Goal: Task Accomplishment & Management: Manage account settings

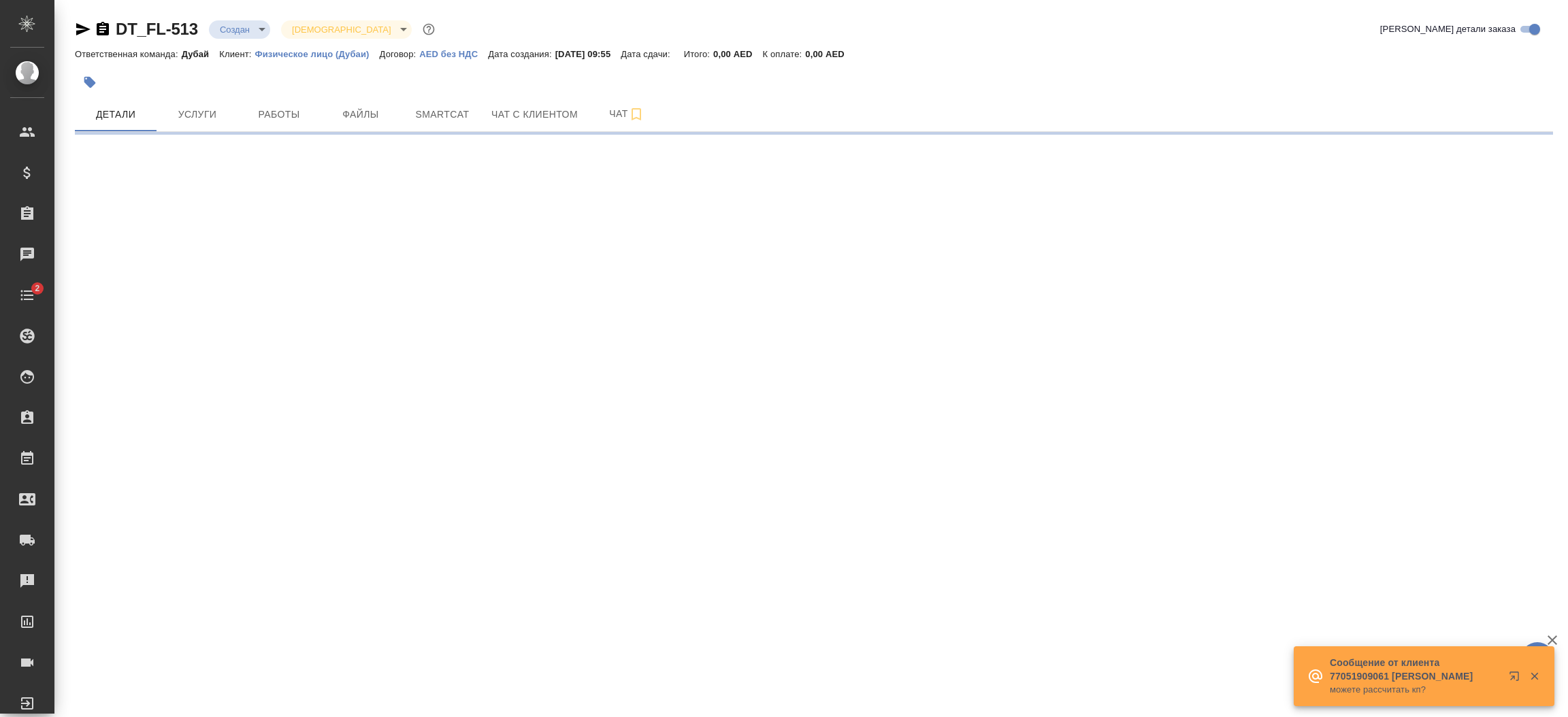
select select "RU"
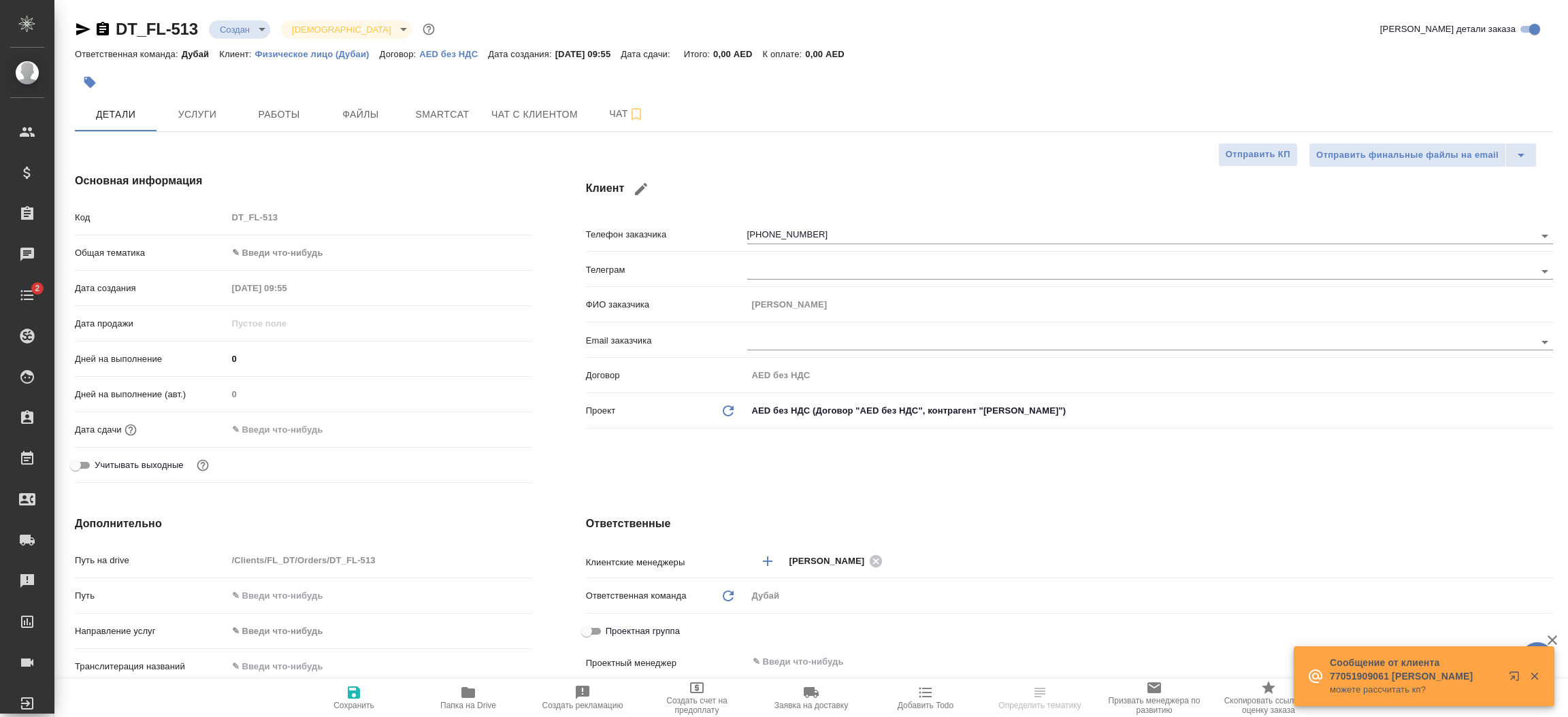
click at [260, 202] on div "Основная информация Код DT_FL-513 Общая тематика ✎ Введи что-нибудь Дата создан…" at bounding box center [303, 331] width 511 height 370
type textarea "x"
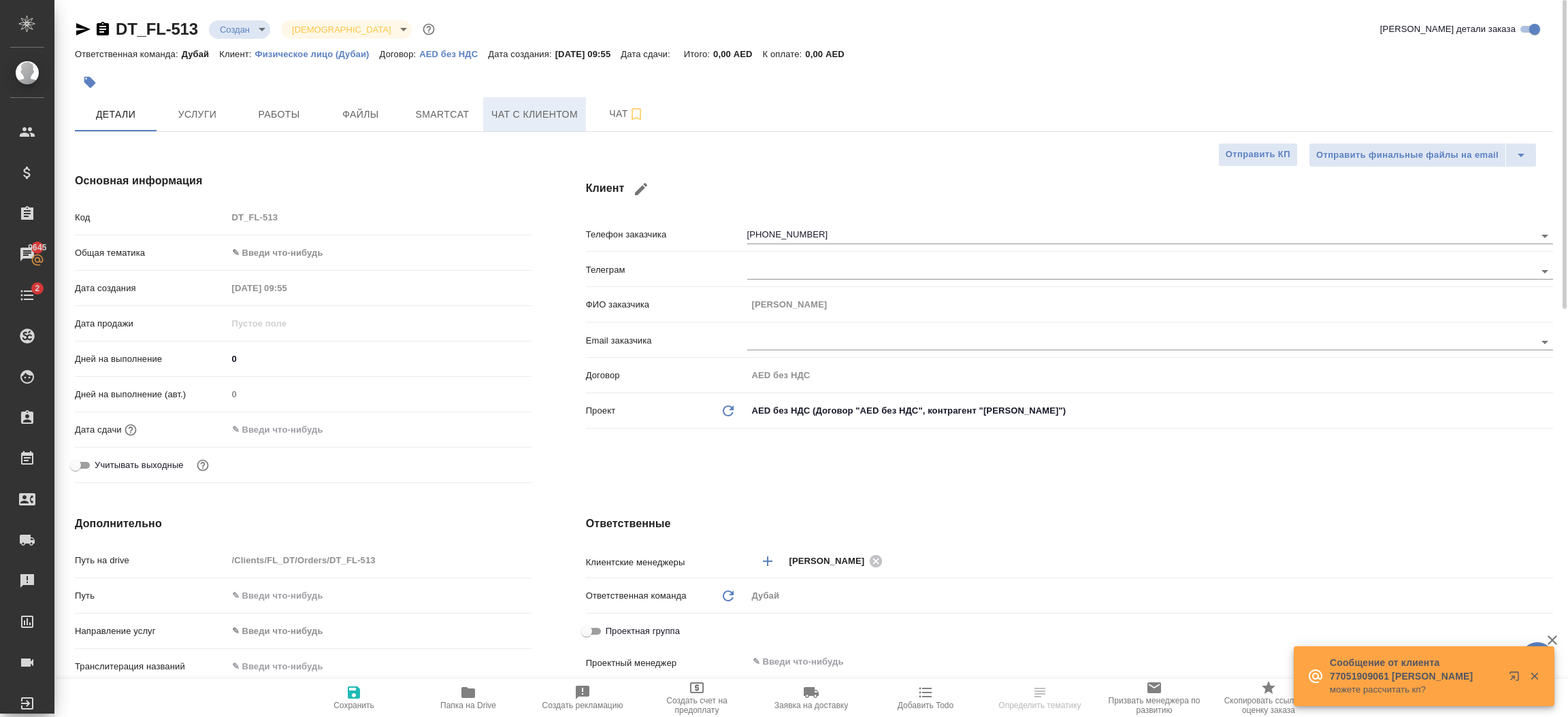
click at [509, 110] on span "Чат с клиентом" at bounding box center [534, 114] width 86 height 17
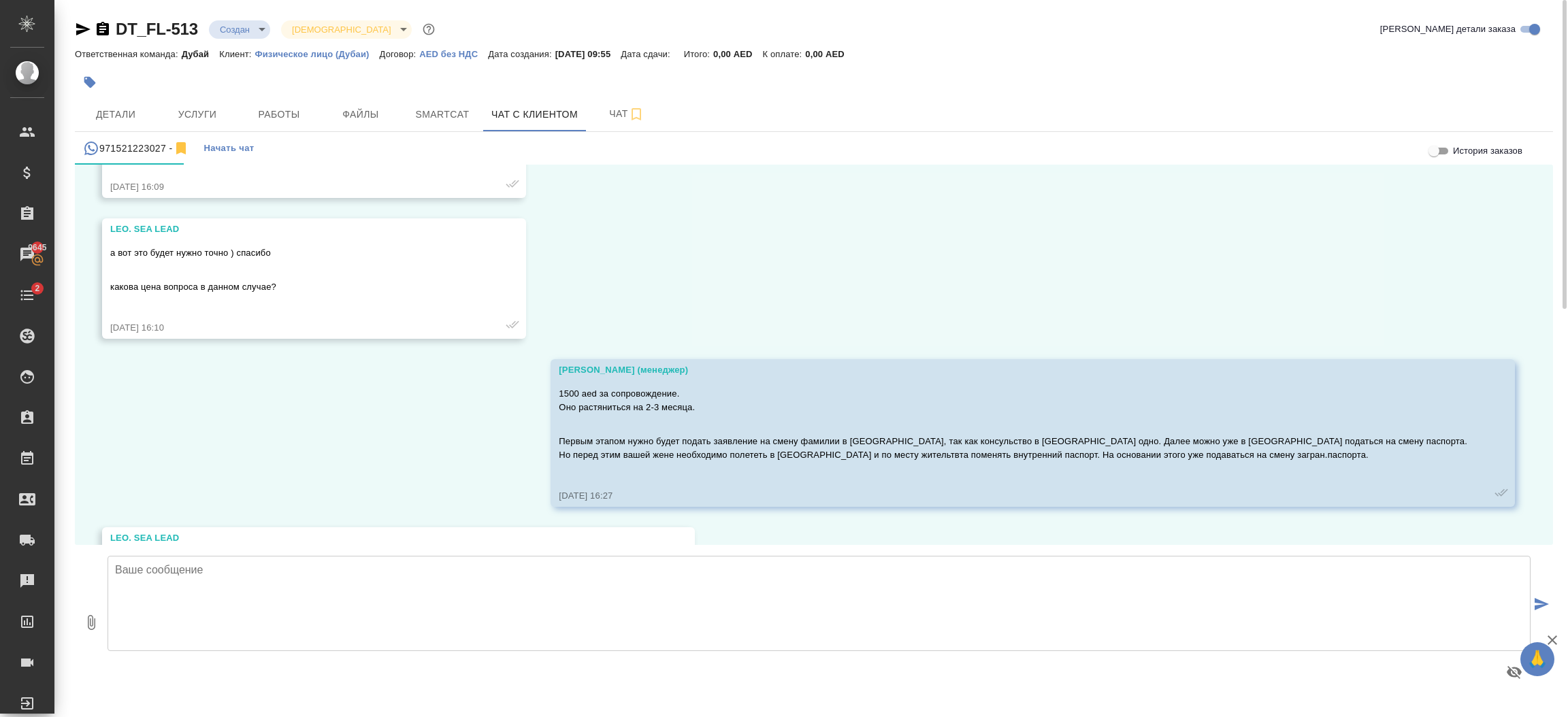
scroll to position [3614, 0]
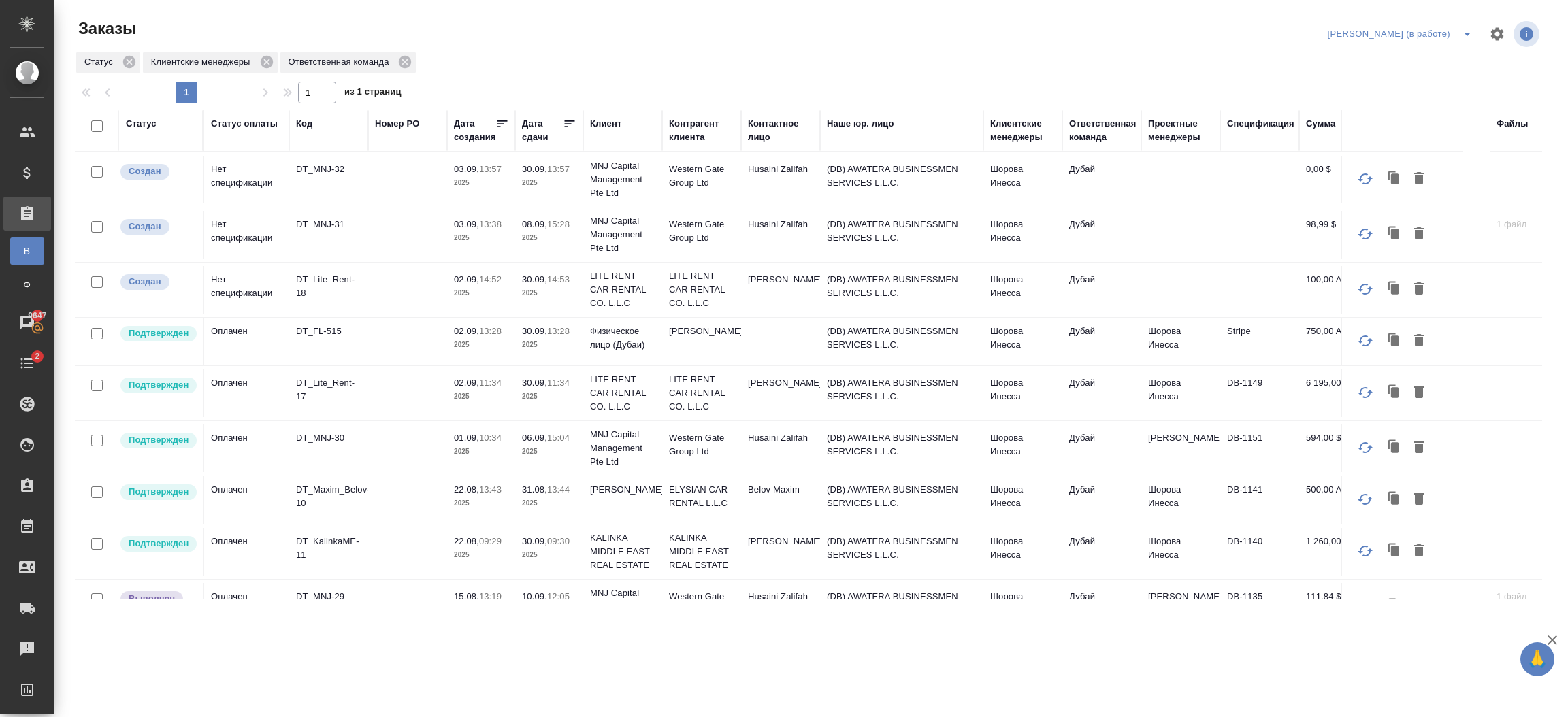
click at [1141, 398] on td "Шорова Инесса" at bounding box center [1180, 393] width 79 height 48
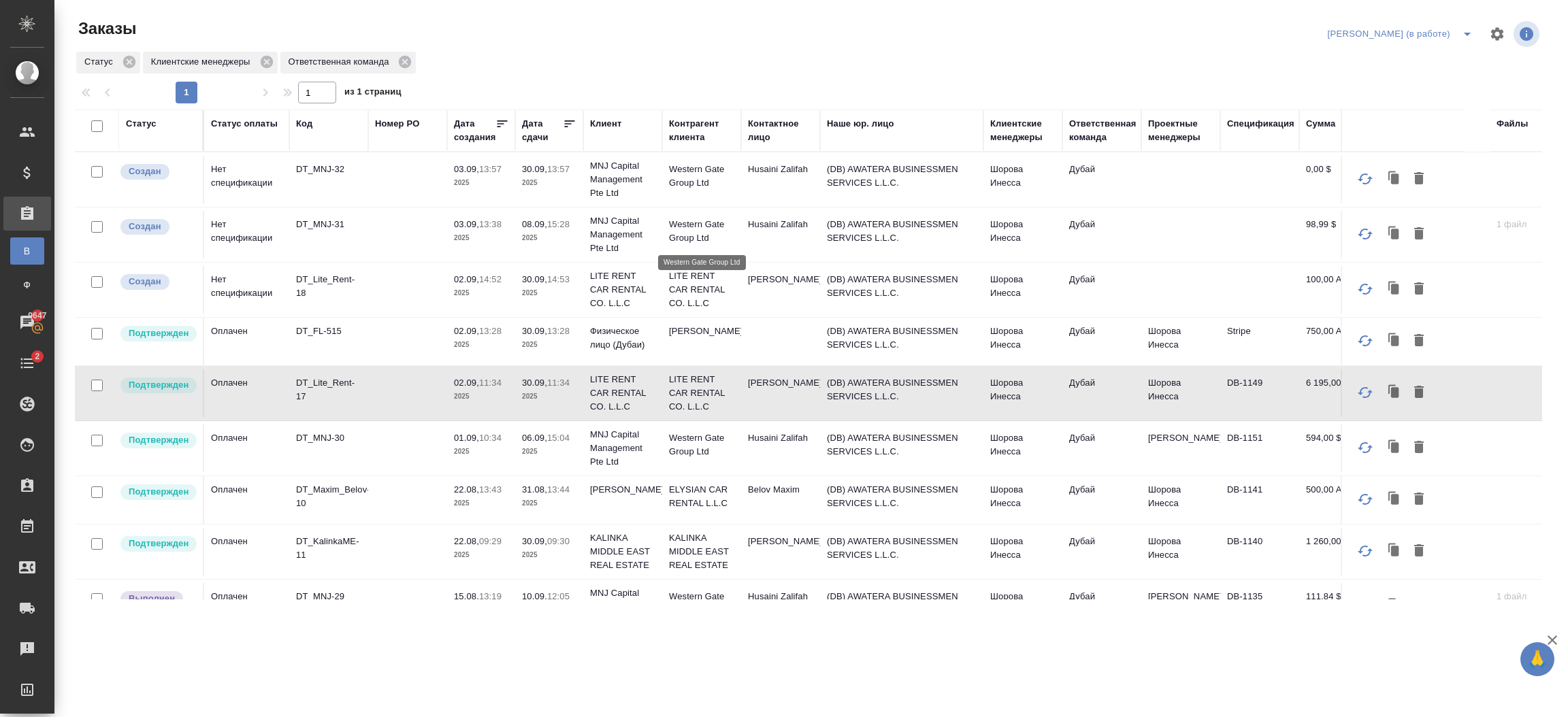
click at [672, 224] on p "Western Gate Group Ltd" at bounding box center [701, 231] width 65 height 27
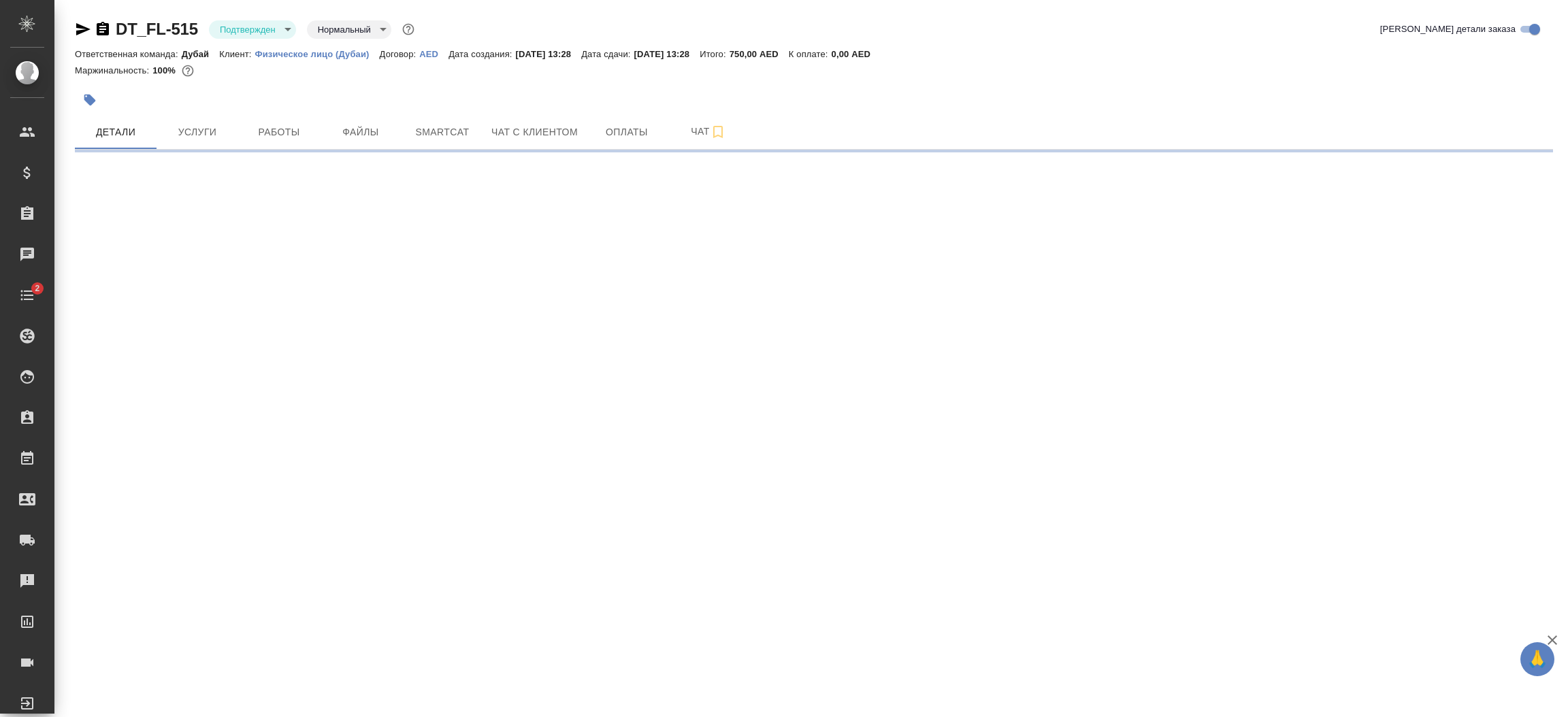
select select "RU"
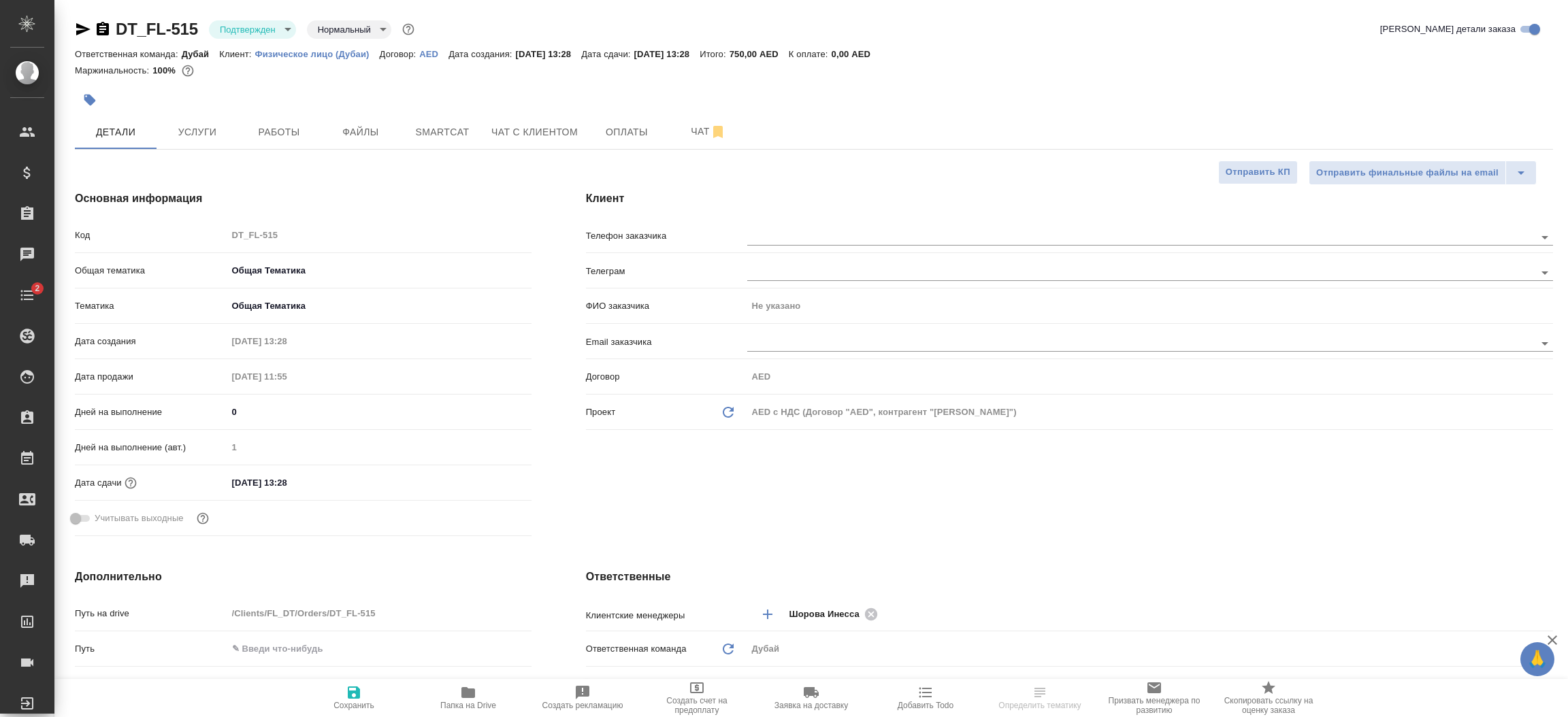
type textarea "x"
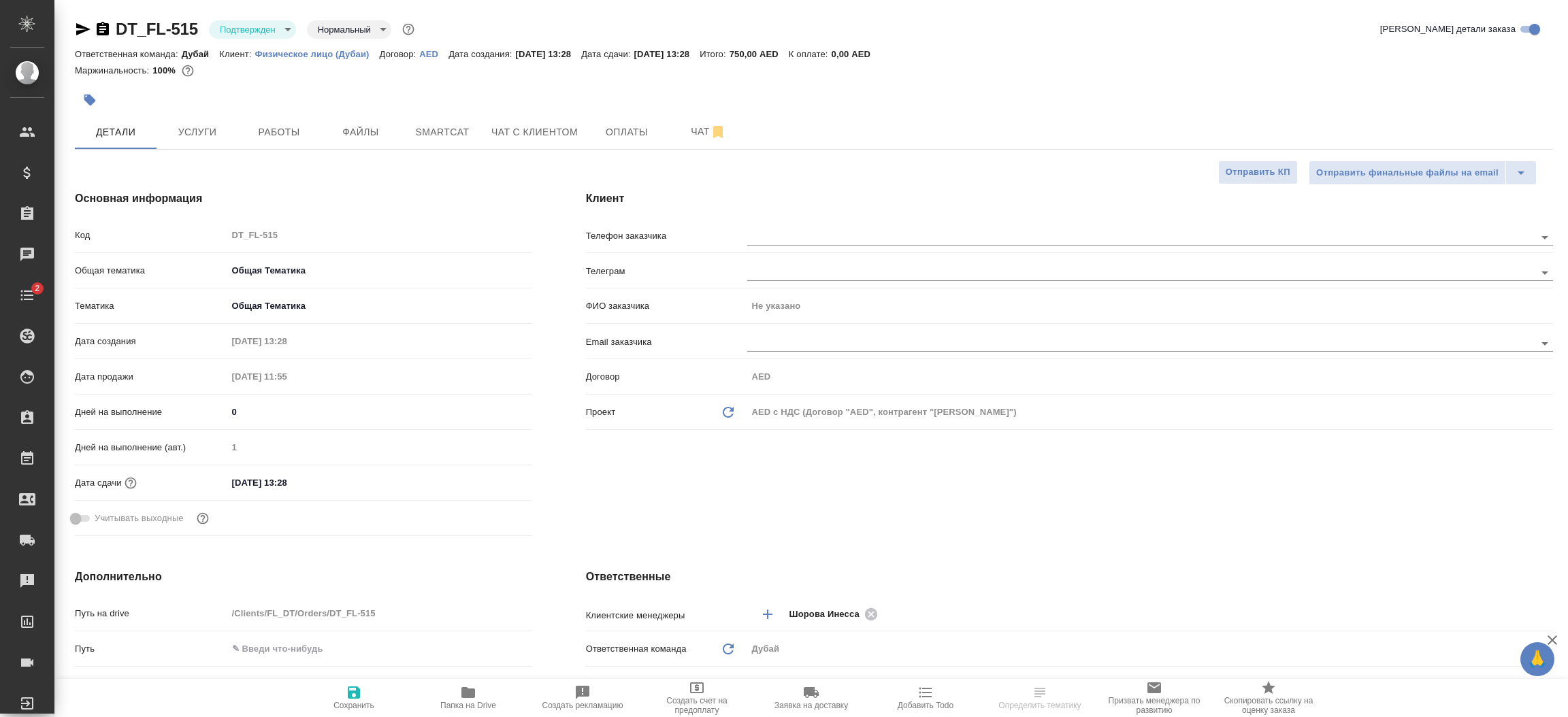
type textarea "x"
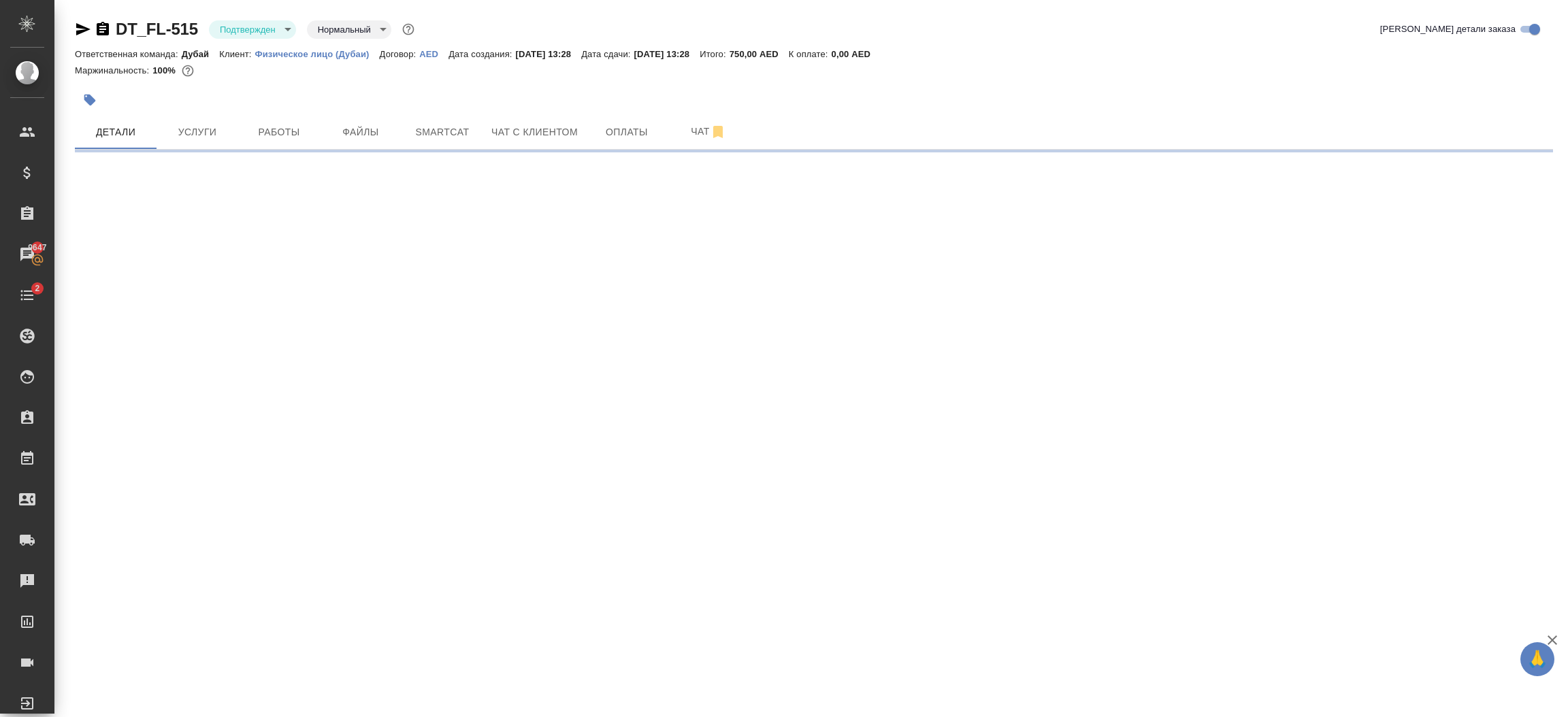
select select "RU"
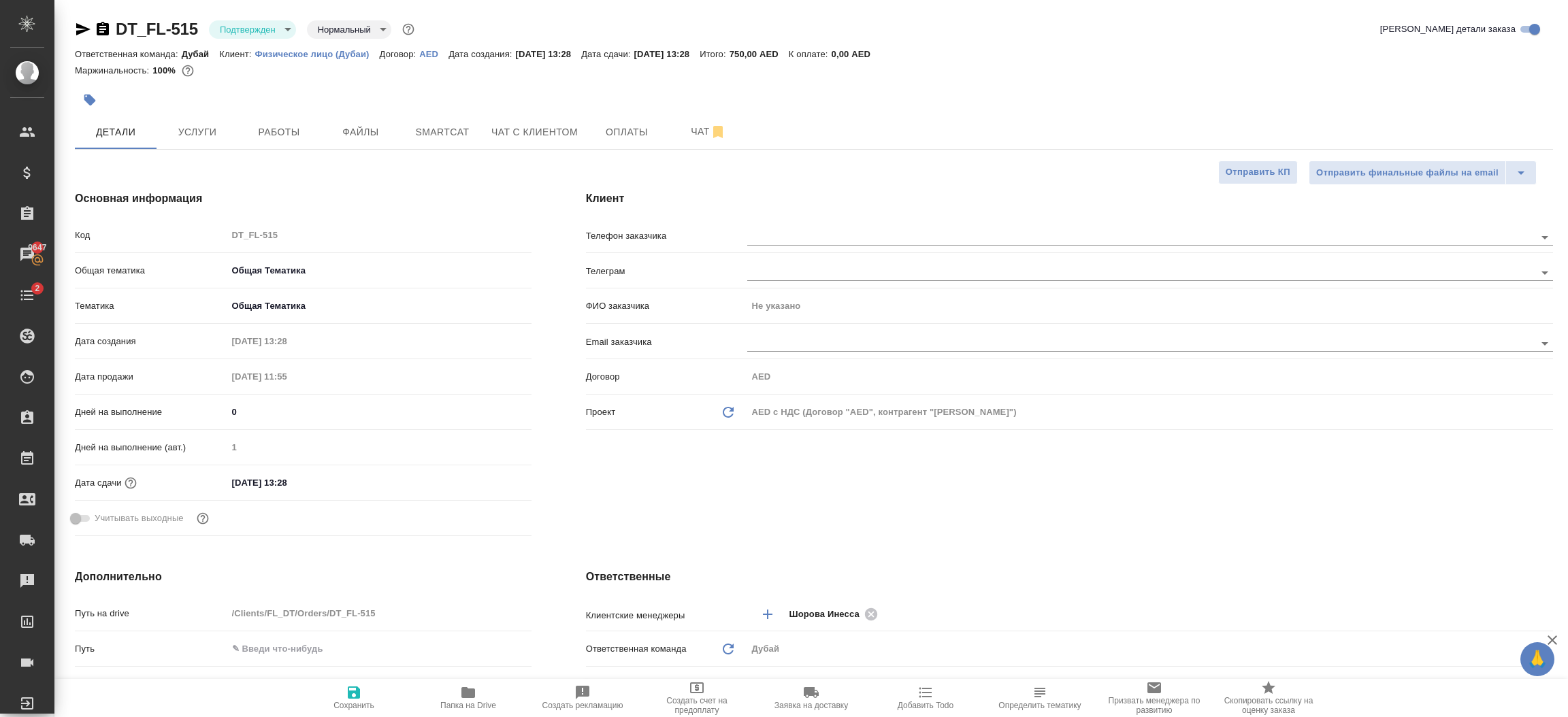
type textarea "x"
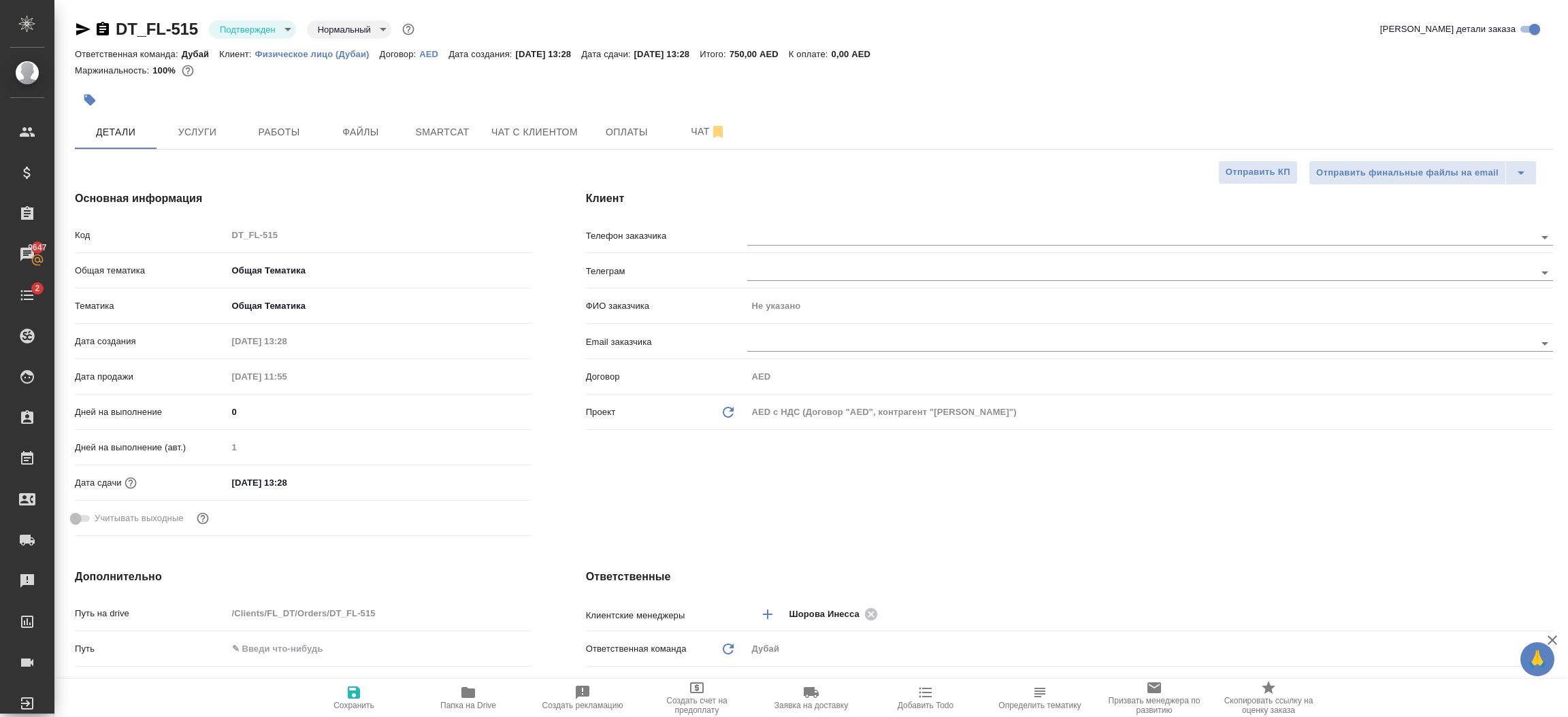
type textarea "x"
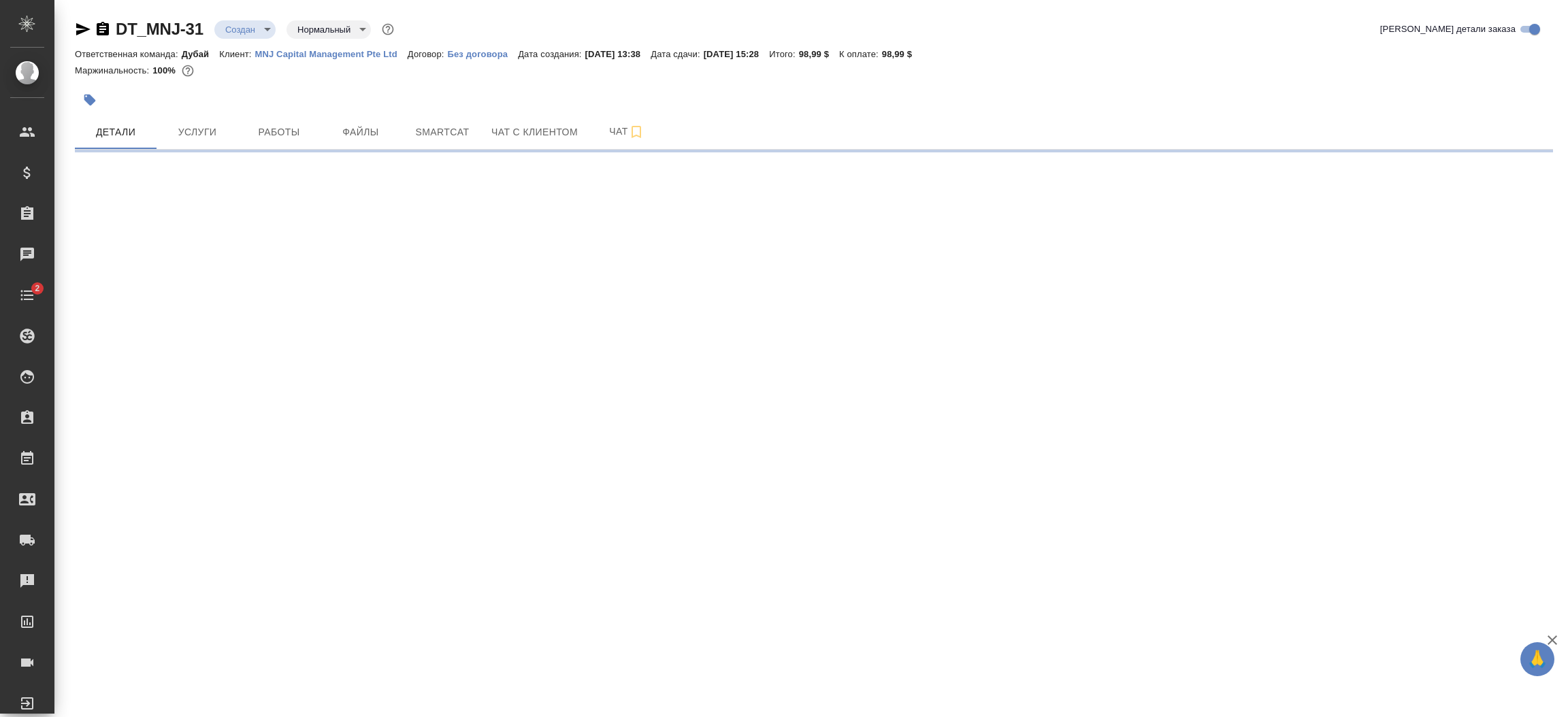
select select "RU"
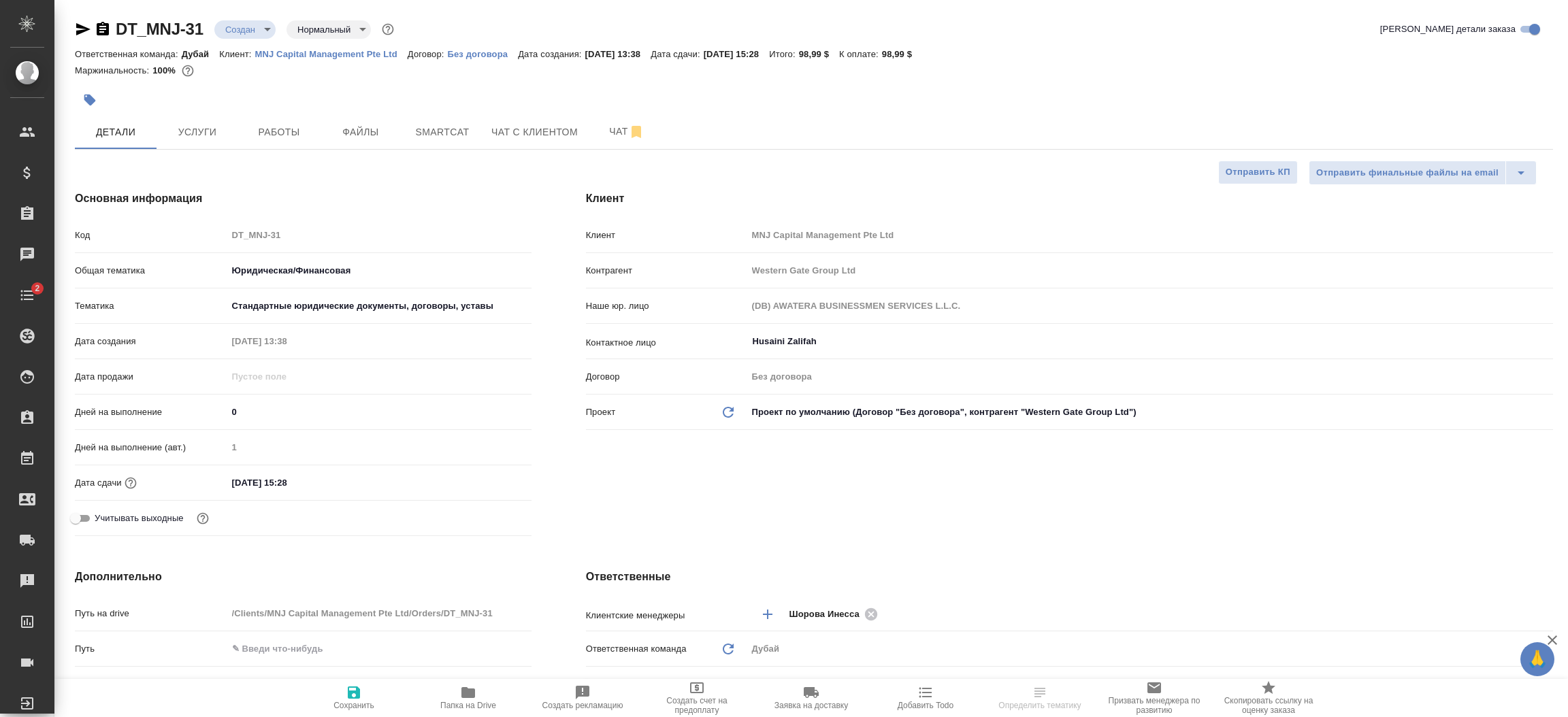
type textarea "x"
click at [368, 132] on span "Файлы" at bounding box center [360, 132] width 65 height 17
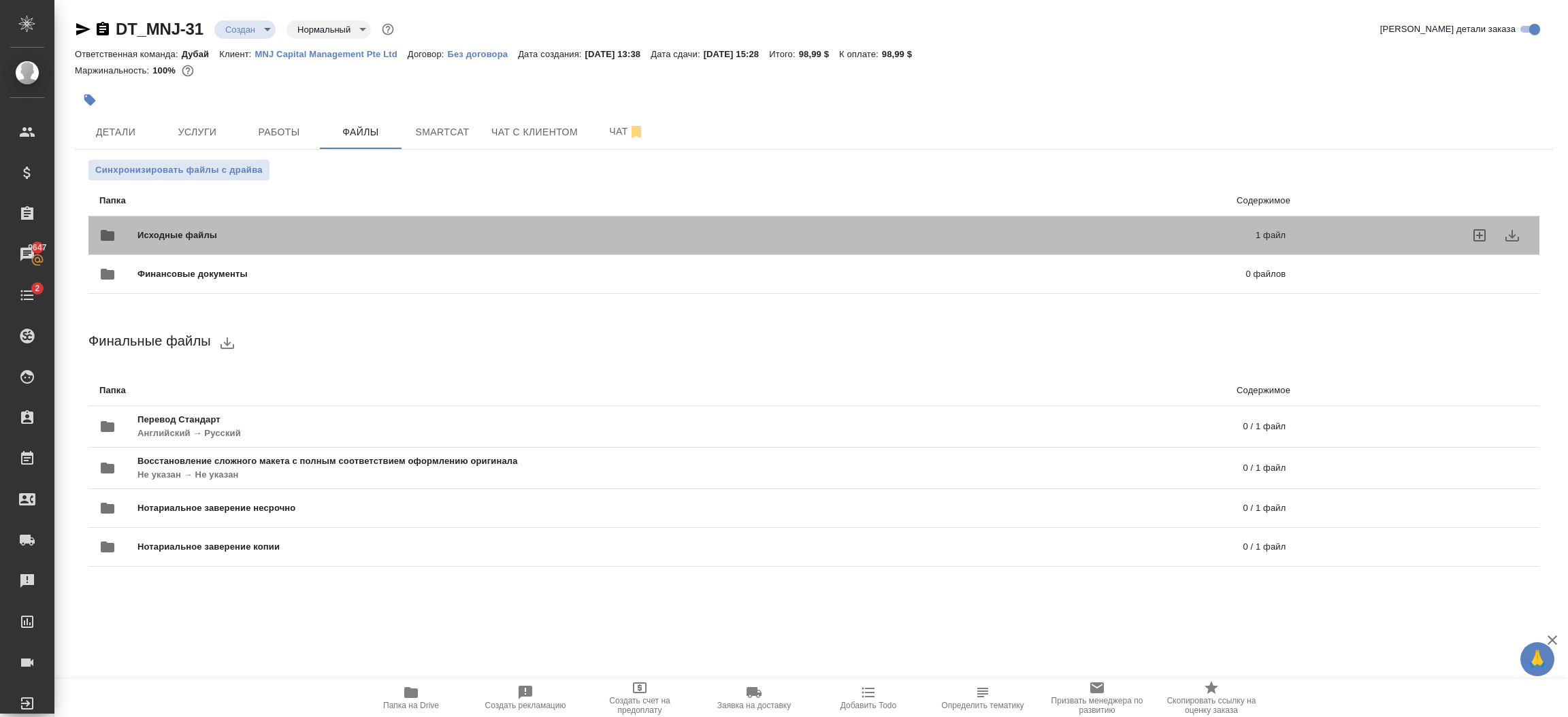
click at [342, 231] on span "Исходные файлы" at bounding box center [436, 235] width 599 height 13
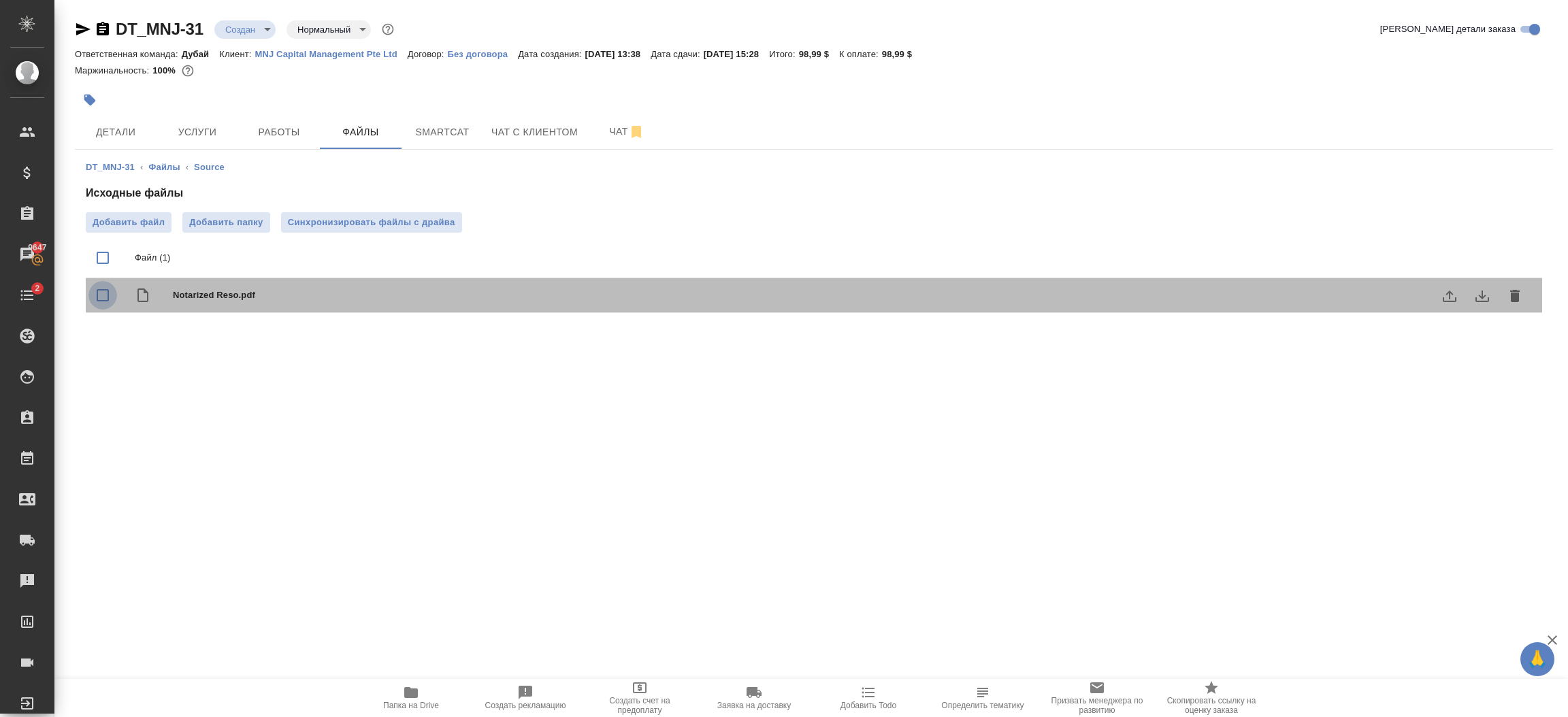
click at [105, 297] on input "checkbox" at bounding box center [103, 295] width 29 height 29
checkbox input "true"
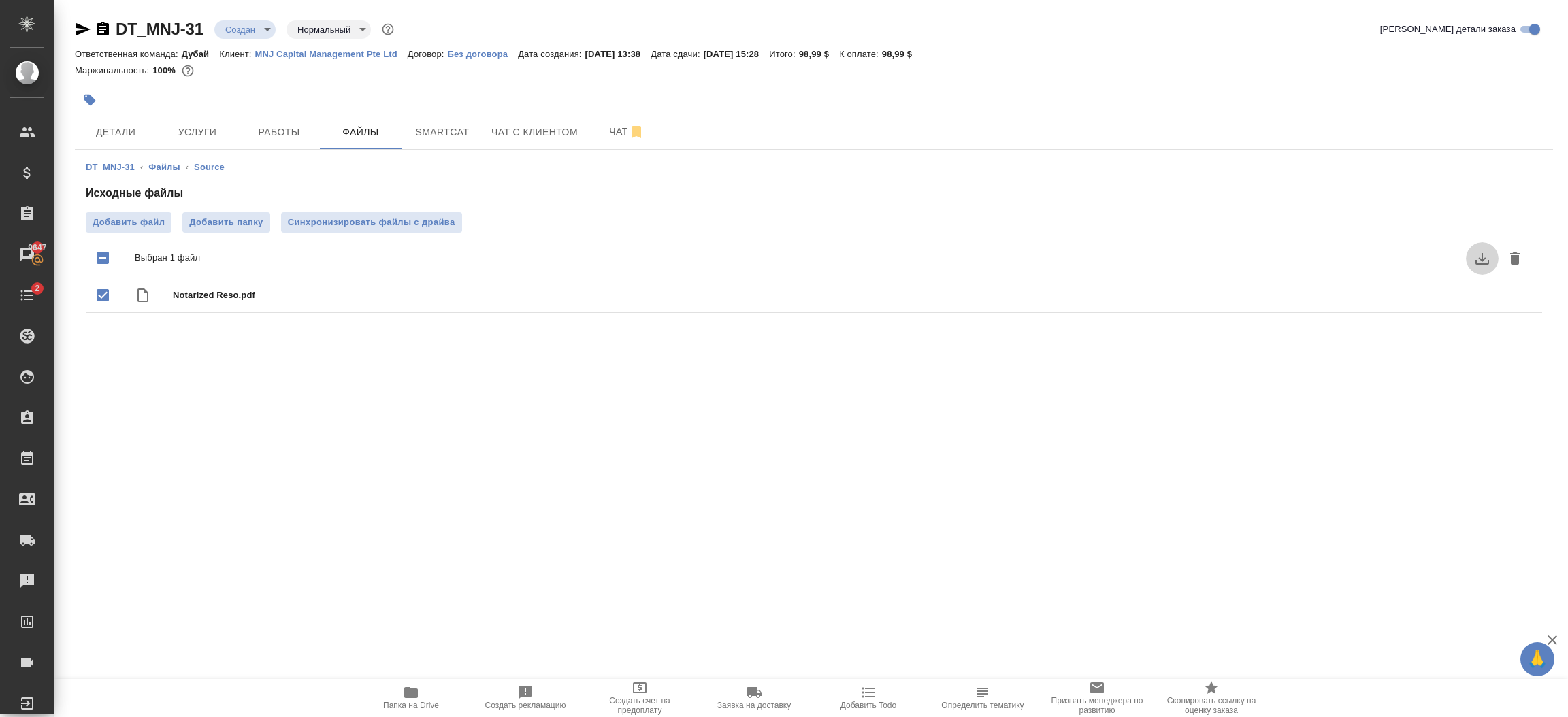
click at [1471, 263] on button "download" at bounding box center [1482, 258] width 33 height 33
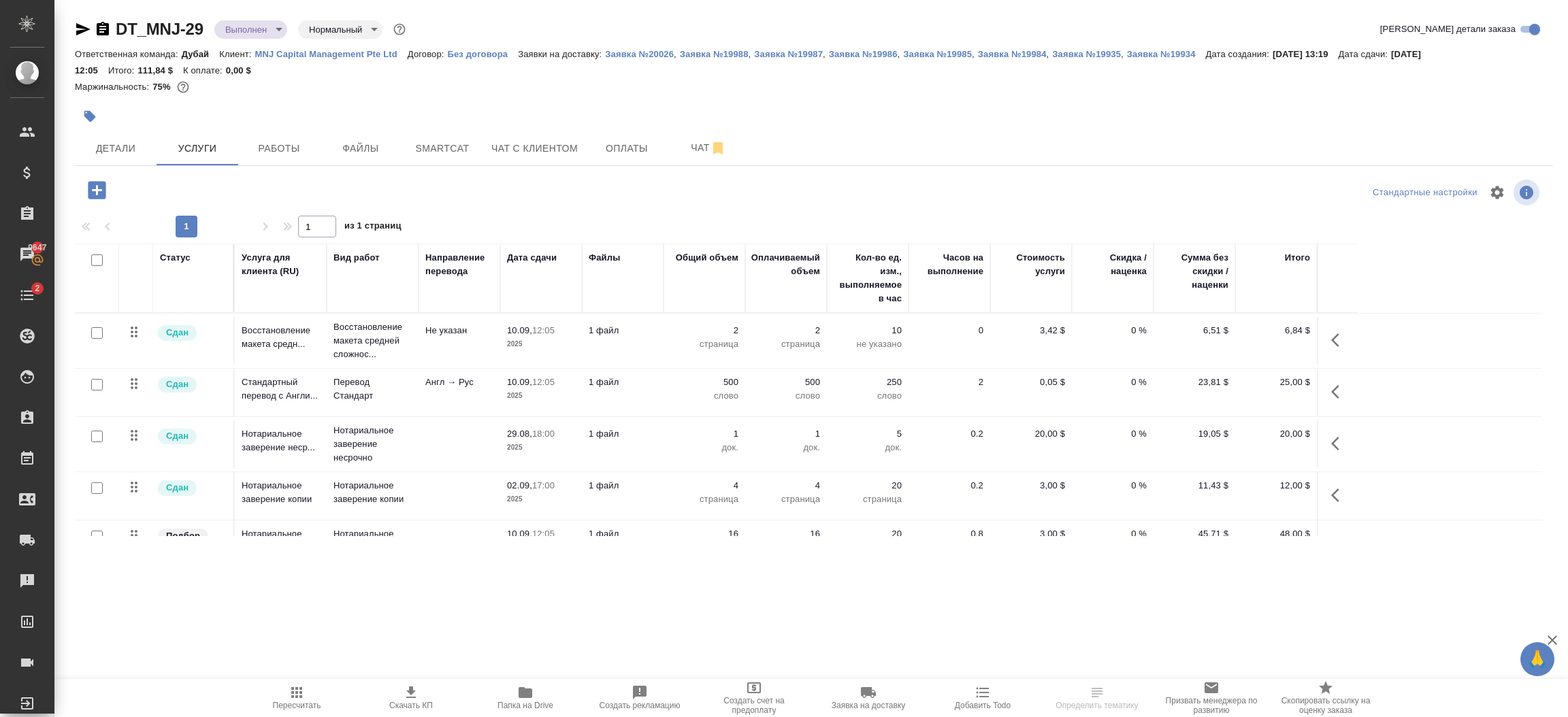
click at [267, 36] on body "🙏 .cls-1 fill:#fff; AWATERA Шорова Инесса i.shorova_kiev Клиенты Спецификации З…" at bounding box center [784, 358] width 1568 height 717
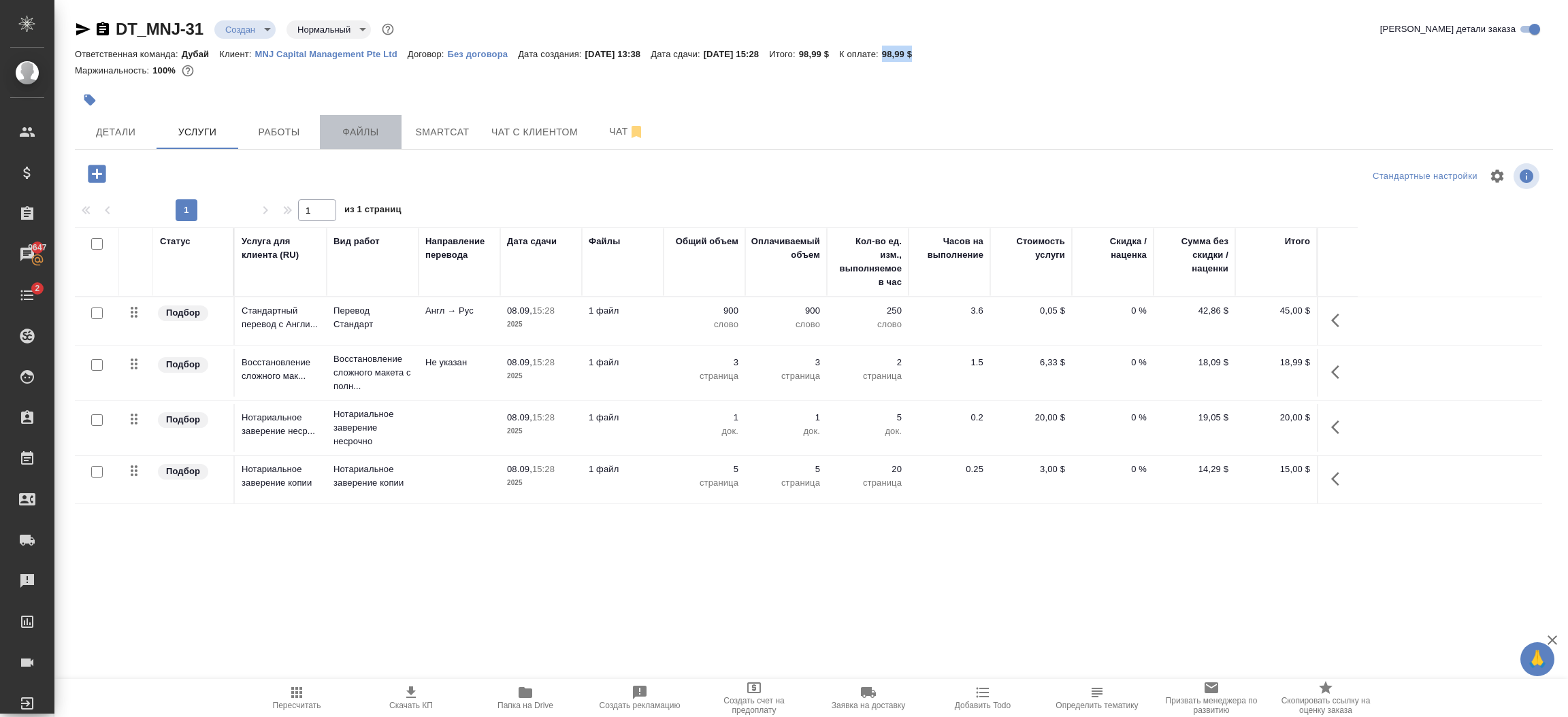
click at [377, 131] on span "Файлы" at bounding box center [360, 132] width 65 height 17
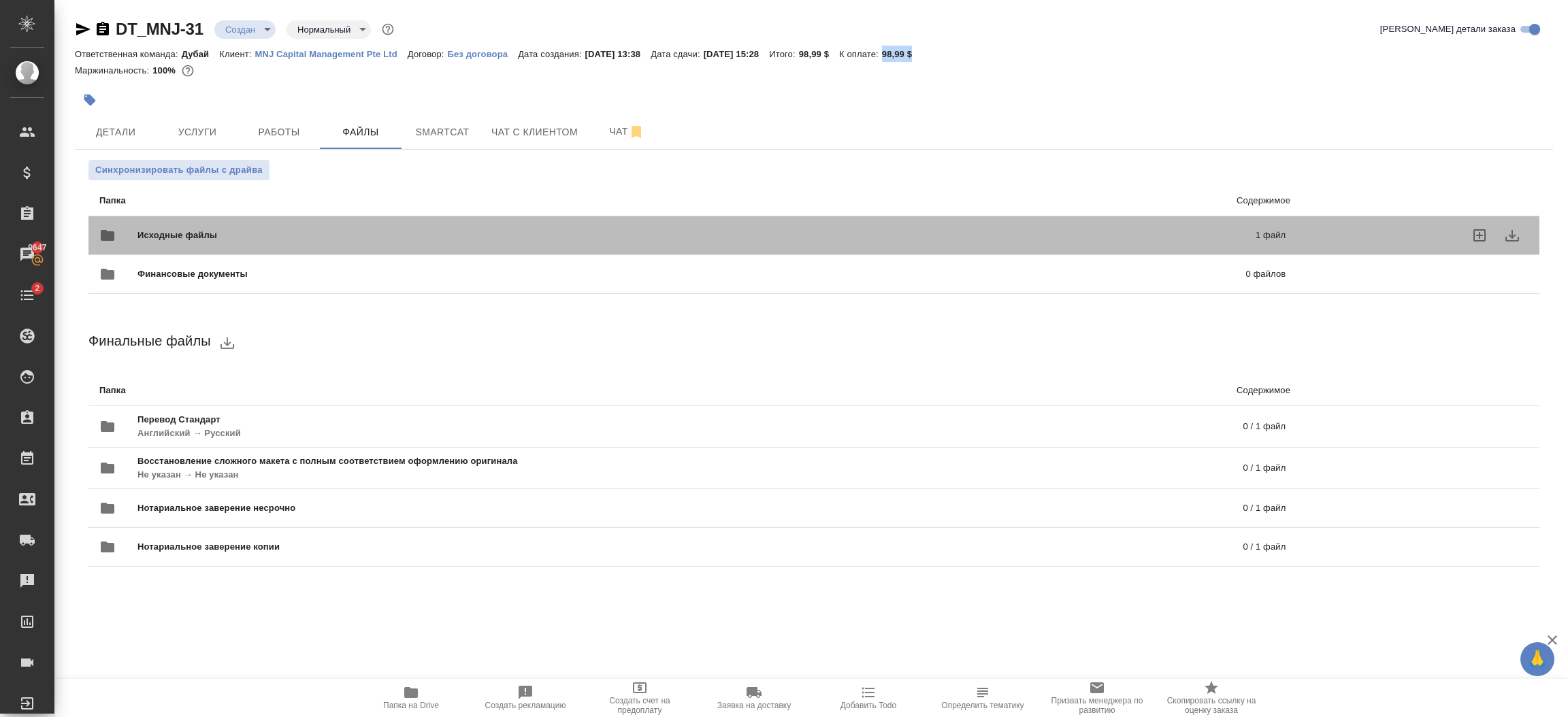
click at [133, 236] on div at bounding box center [118, 235] width 38 height 33
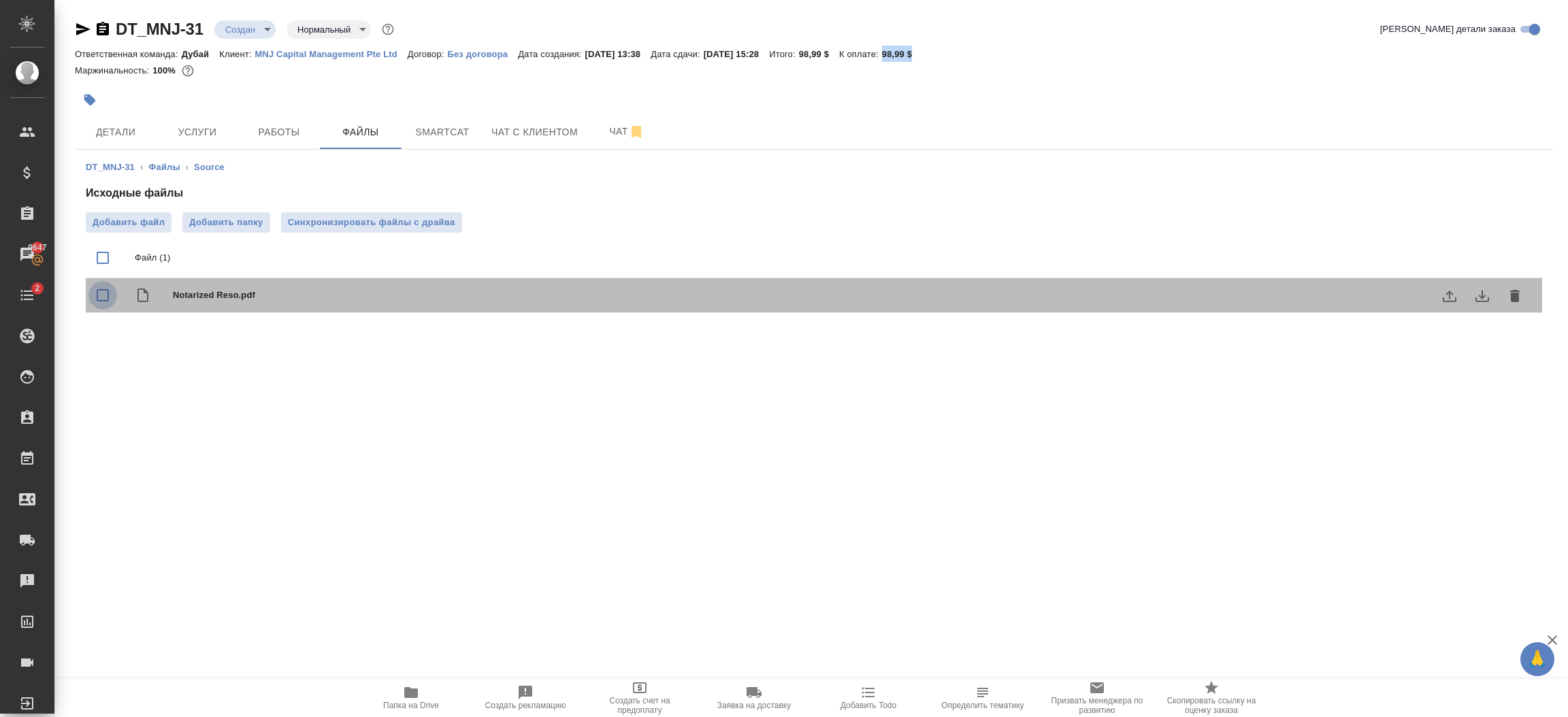
click at [108, 298] on input "checkbox" at bounding box center [103, 295] width 29 height 29
checkbox input "true"
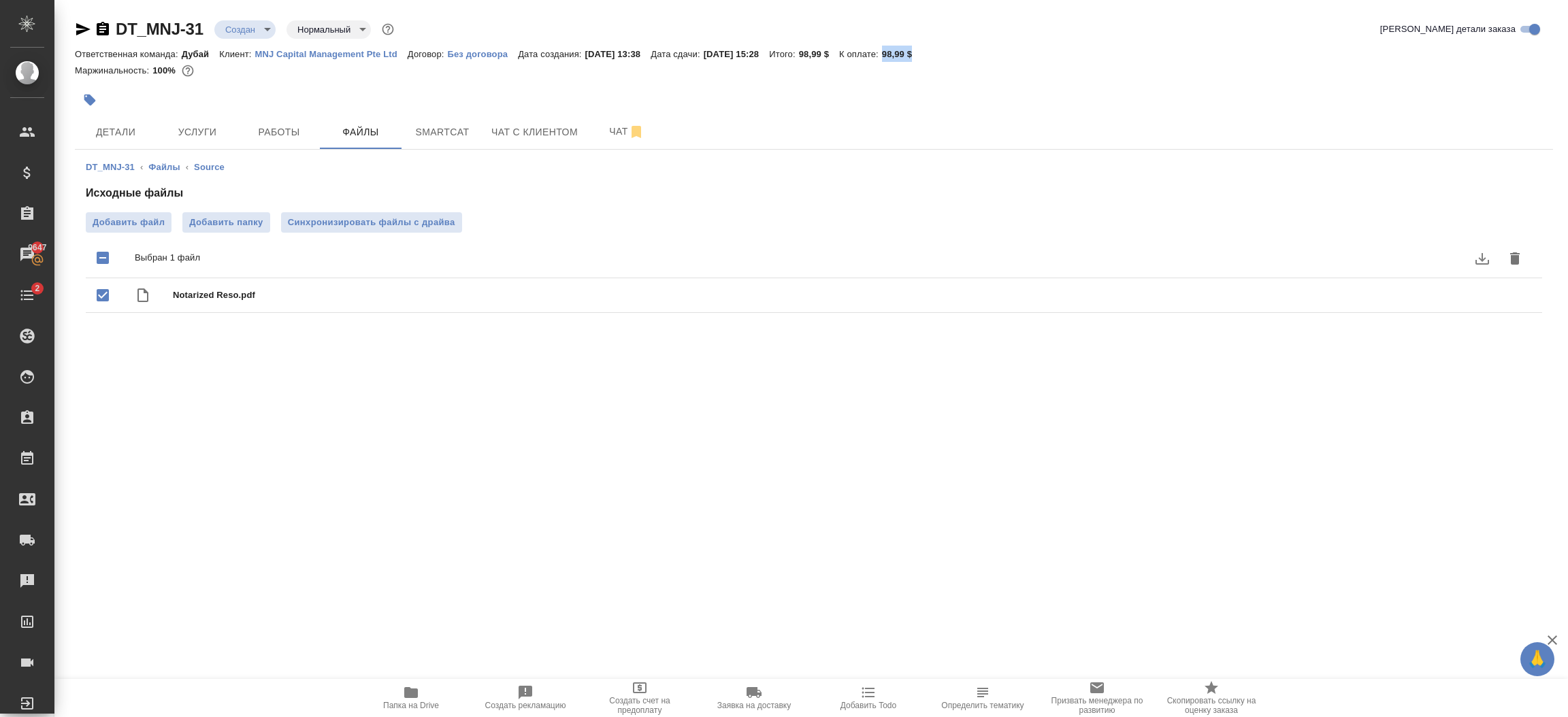
click at [1481, 257] on icon "download" at bounding box center [1482, 259] width 17 height 17
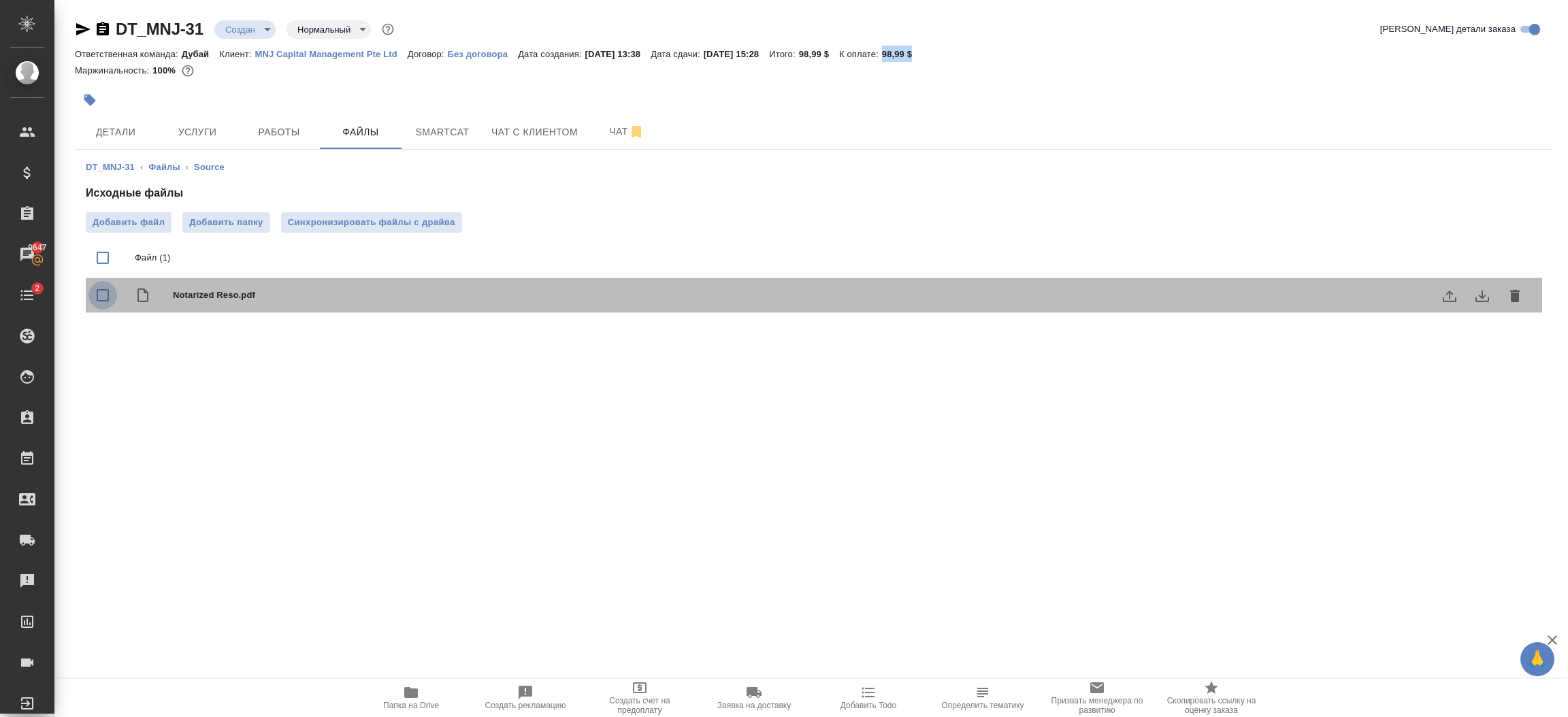
click at [108, 301] on input "checkbox" at bounding box center [103, 295] width 29 height 29
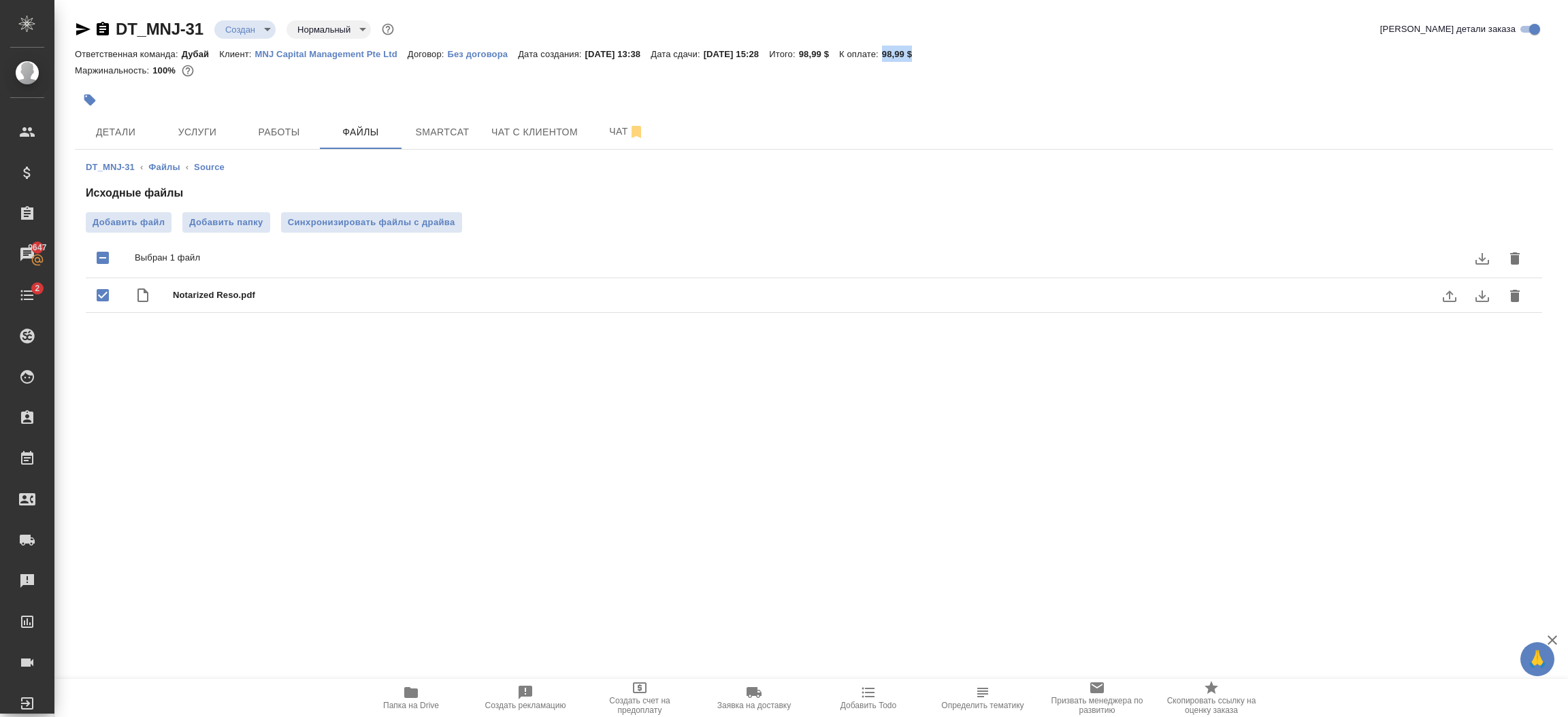
click at [252, 297] on span "Notarized Reso.pdf" at bounding box center [841, 295] width 1337 height 13
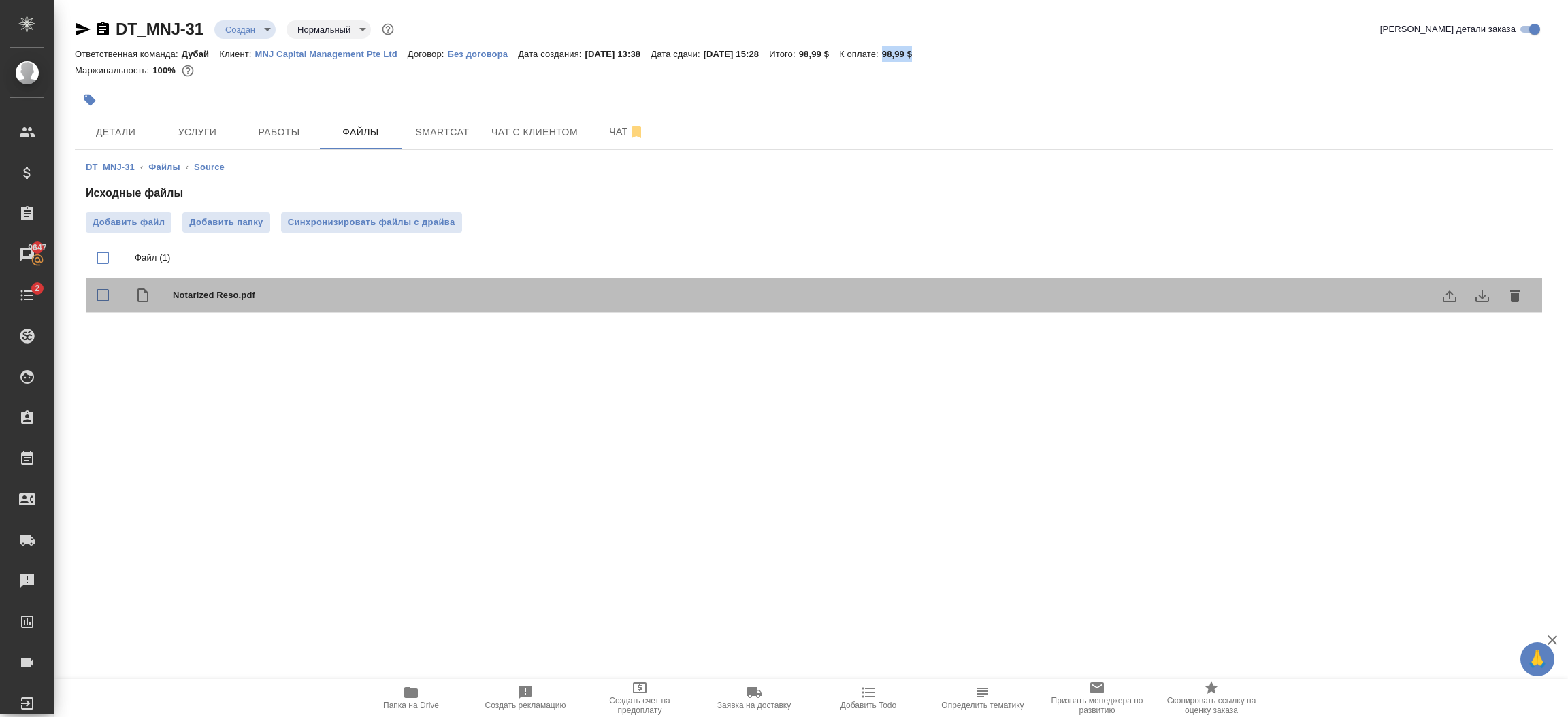
drag, startPoint x: 273, startPoint y: 297, endPoint x: 172, endPoint y: 294, distance: 101.0
click at [173, 294] on span "Notarized Reso.pdf" at bounding box center [841, 295] width 1337 height 13
drag, startPoint x: 179, startPoint y: 295, endPoint x: 259, endPoint y: 305, distance: 80.6
click at [259, 305] on div "Notarized Reso.pdf" at bounding box center [814, 296] width 1457 height 35
checkbox input "false"
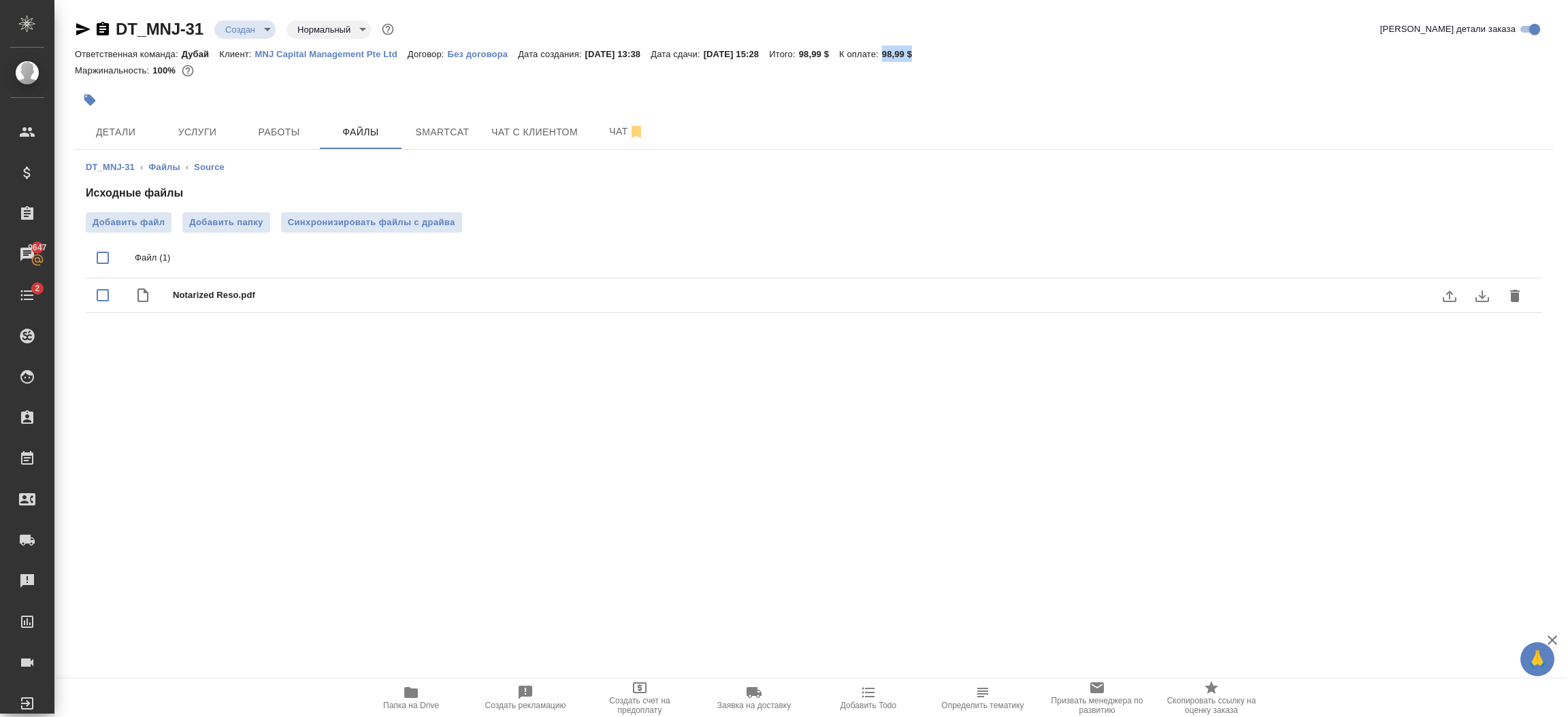
click at [867, 285] on div "Notarized Reso.pdf" at bounding box center [814, 296] width 1457 height 35
checkbox input "true"
click at [1479, 297] on icon "download" at bounding box center [1482, 296] width 17 height 17
click at [210, 132] on span "Услуги" at bounding box center [198, 132] width 65 height 17
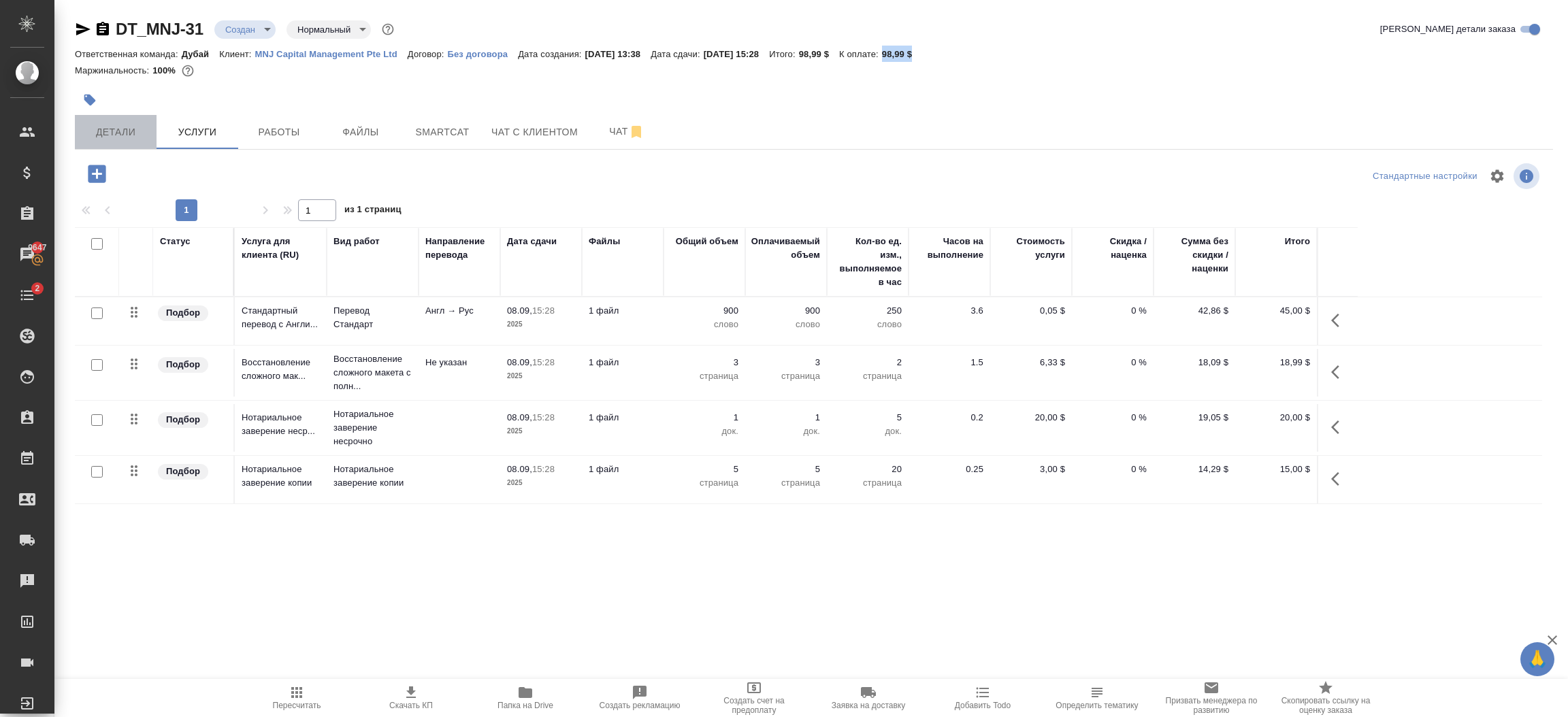
click at [111, 132] on span "Детали" at bounding box center [116, 132] width 65 height 17
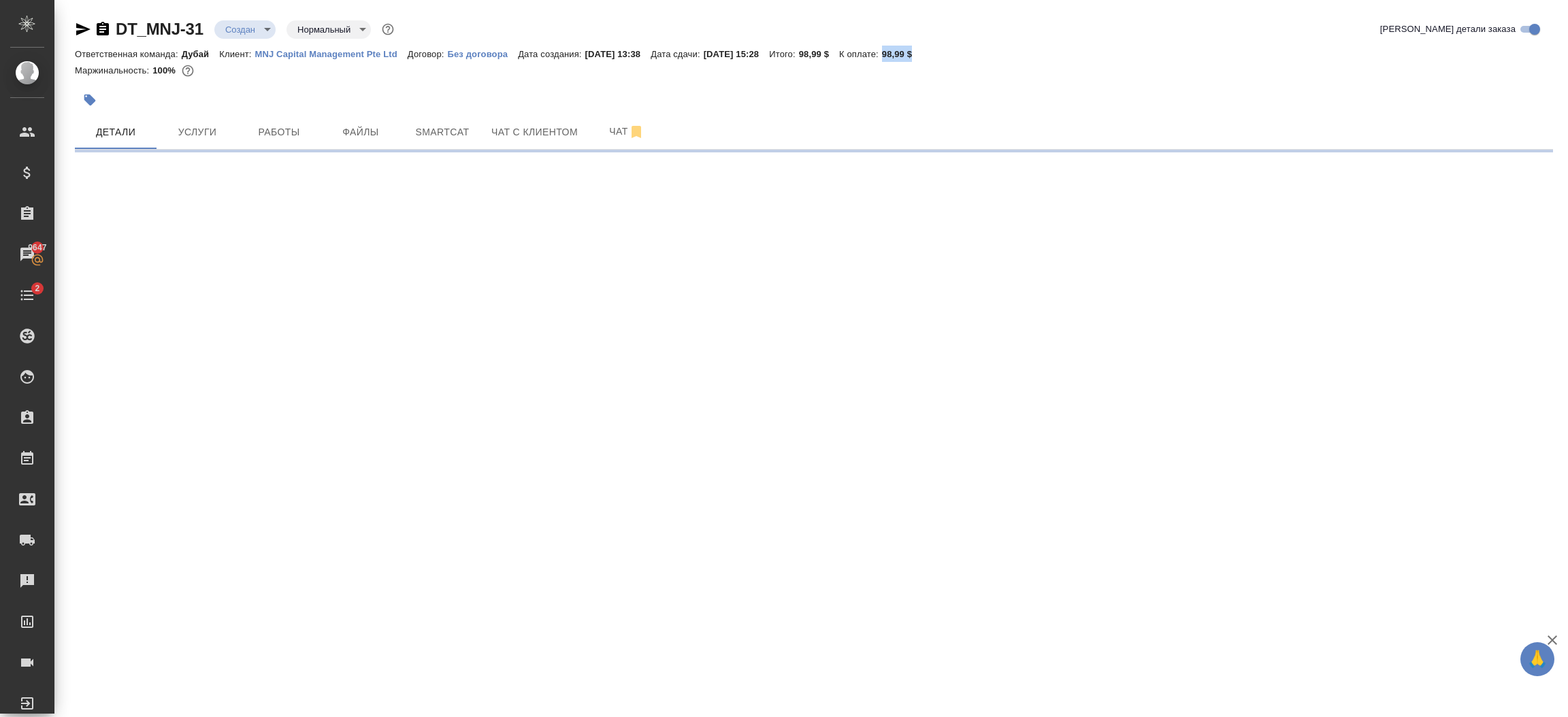
select select "RU"
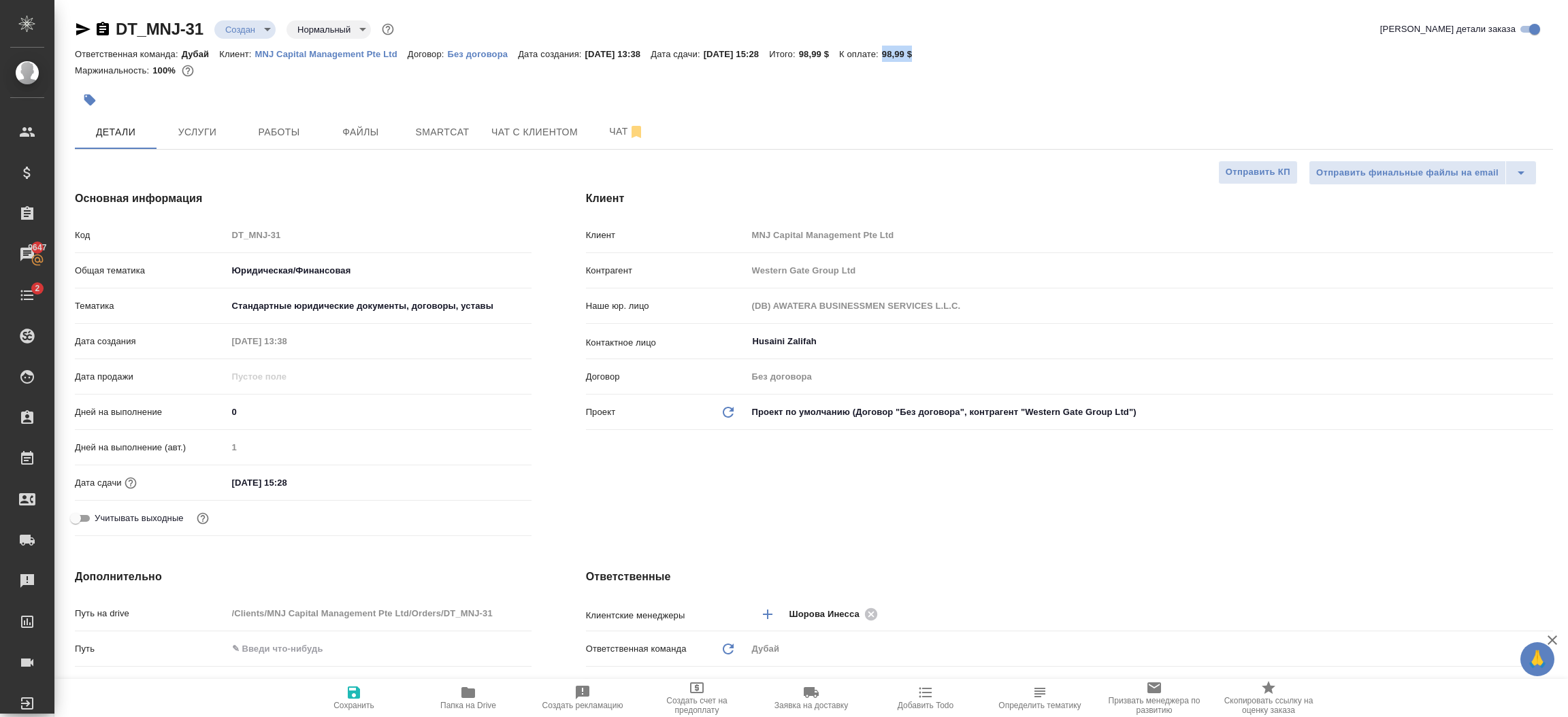
type textarea "x"
click at [769, 497] on div "Клиент Клиент MNJ Capital Management Pte Ltd Контрагент Western Gate Group Ltd …" at bounding box center [1069, 366] width 1021 height 405
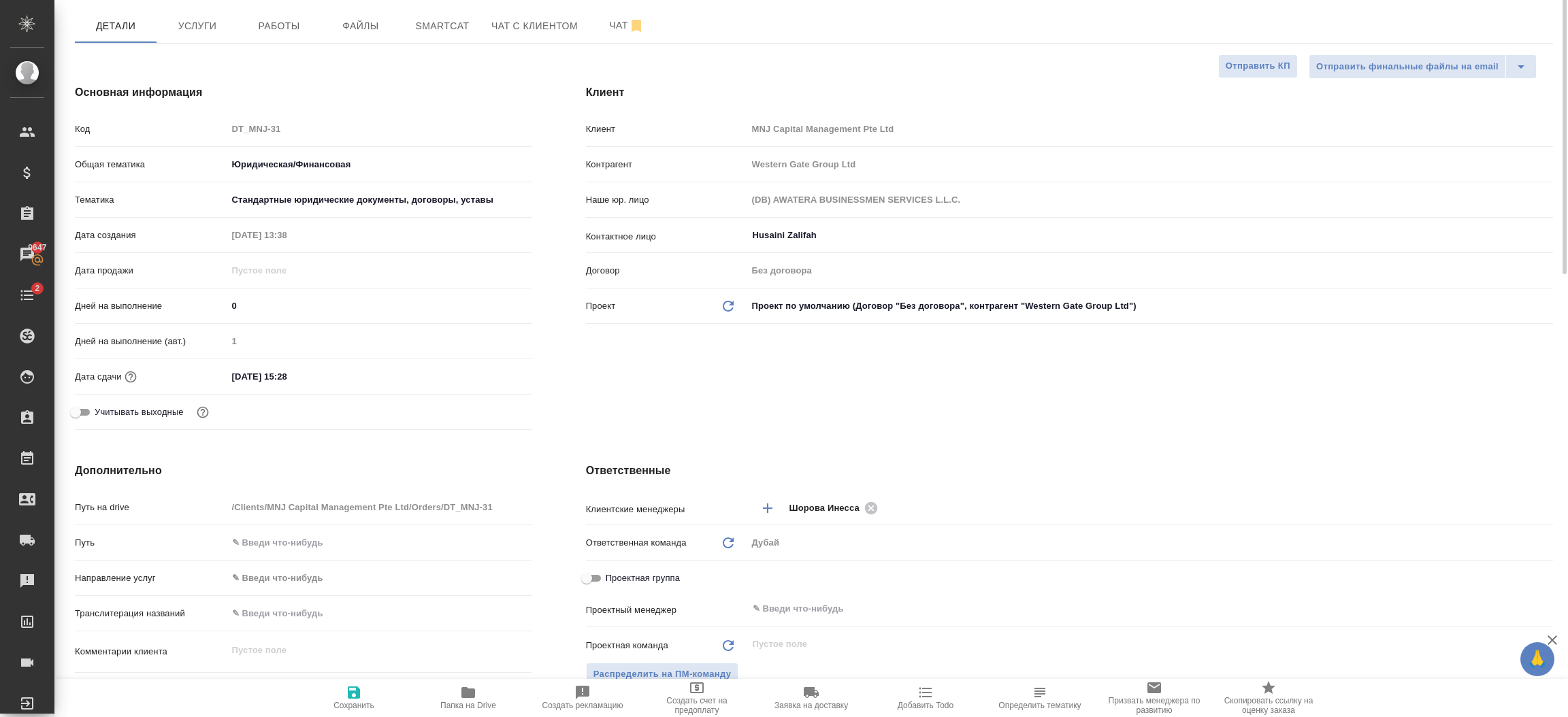
scroll to position [3, 0]
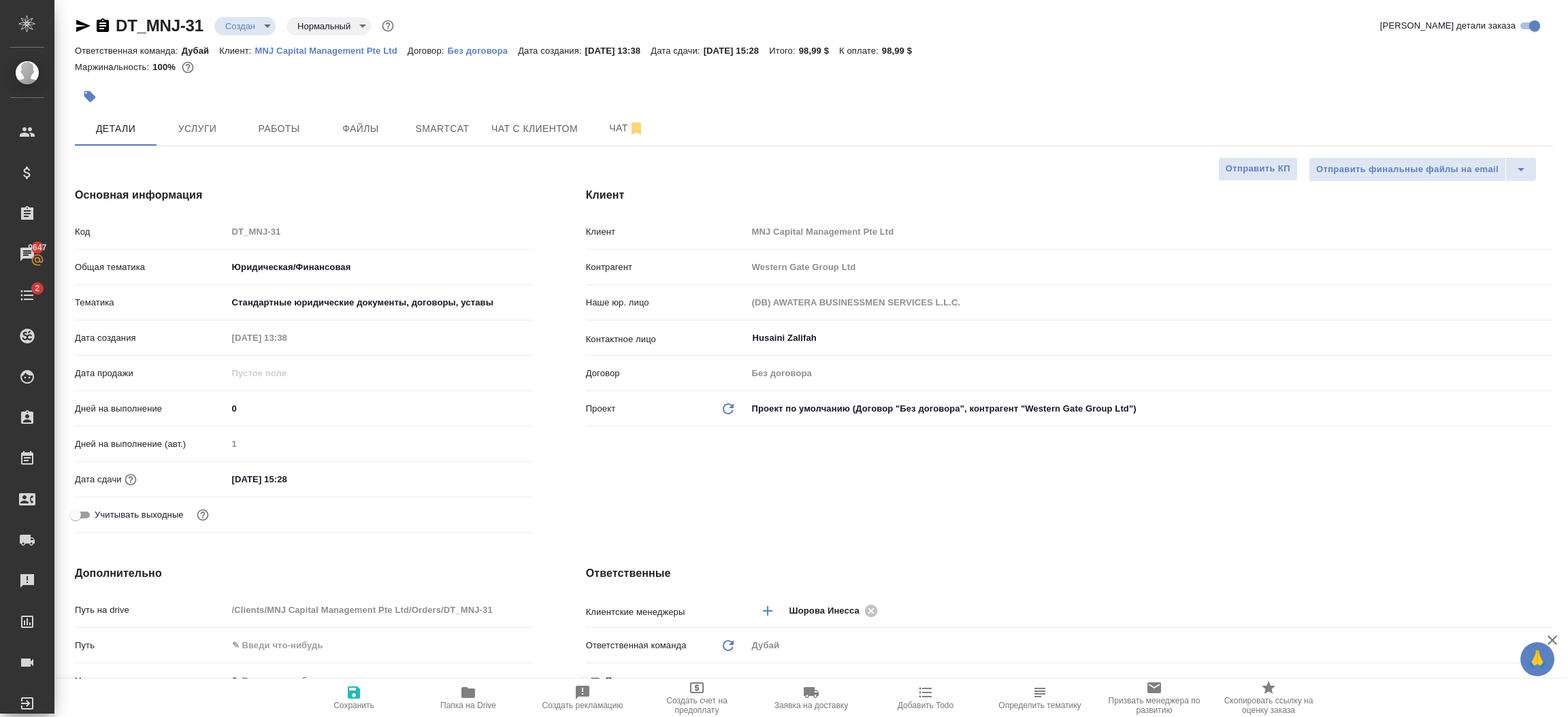
type textarea "x"
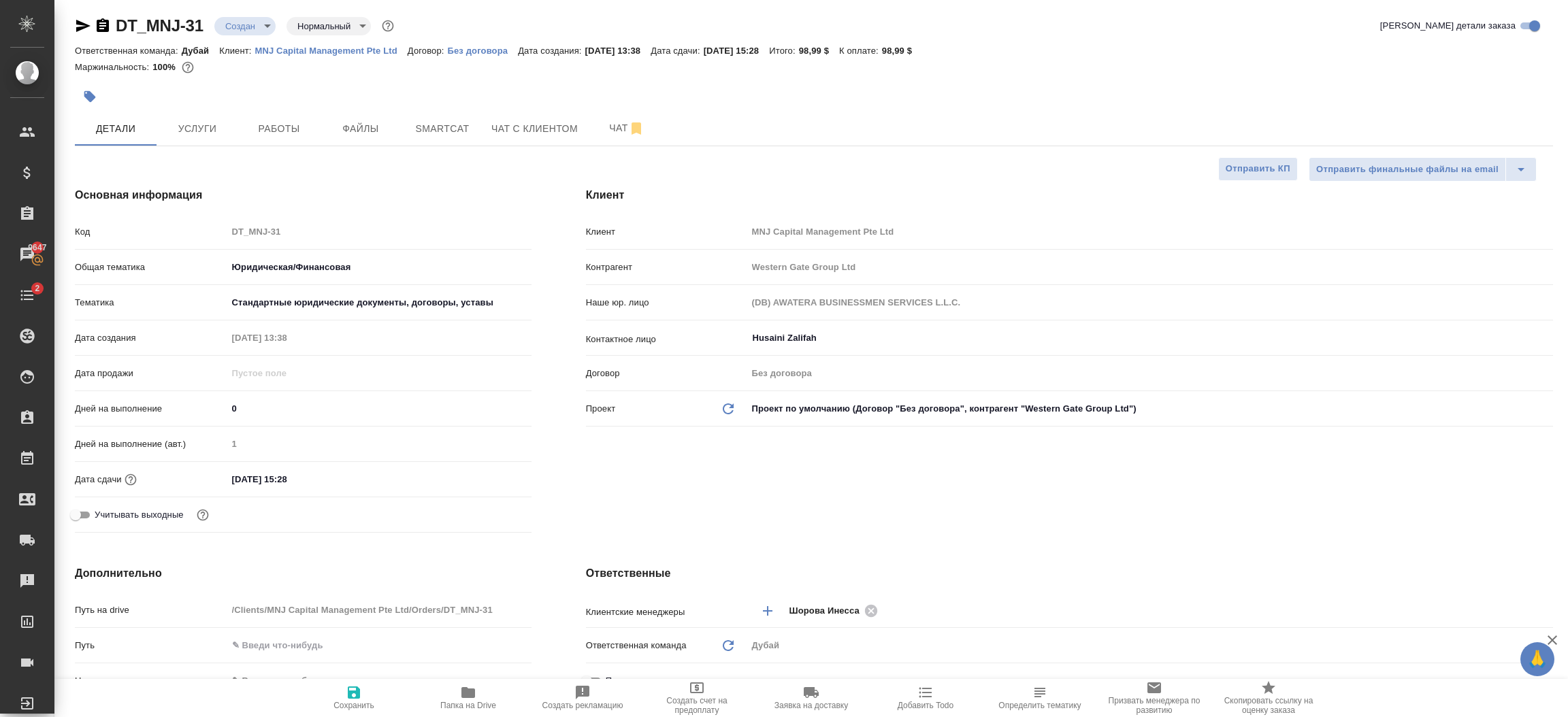
type textarea "x"
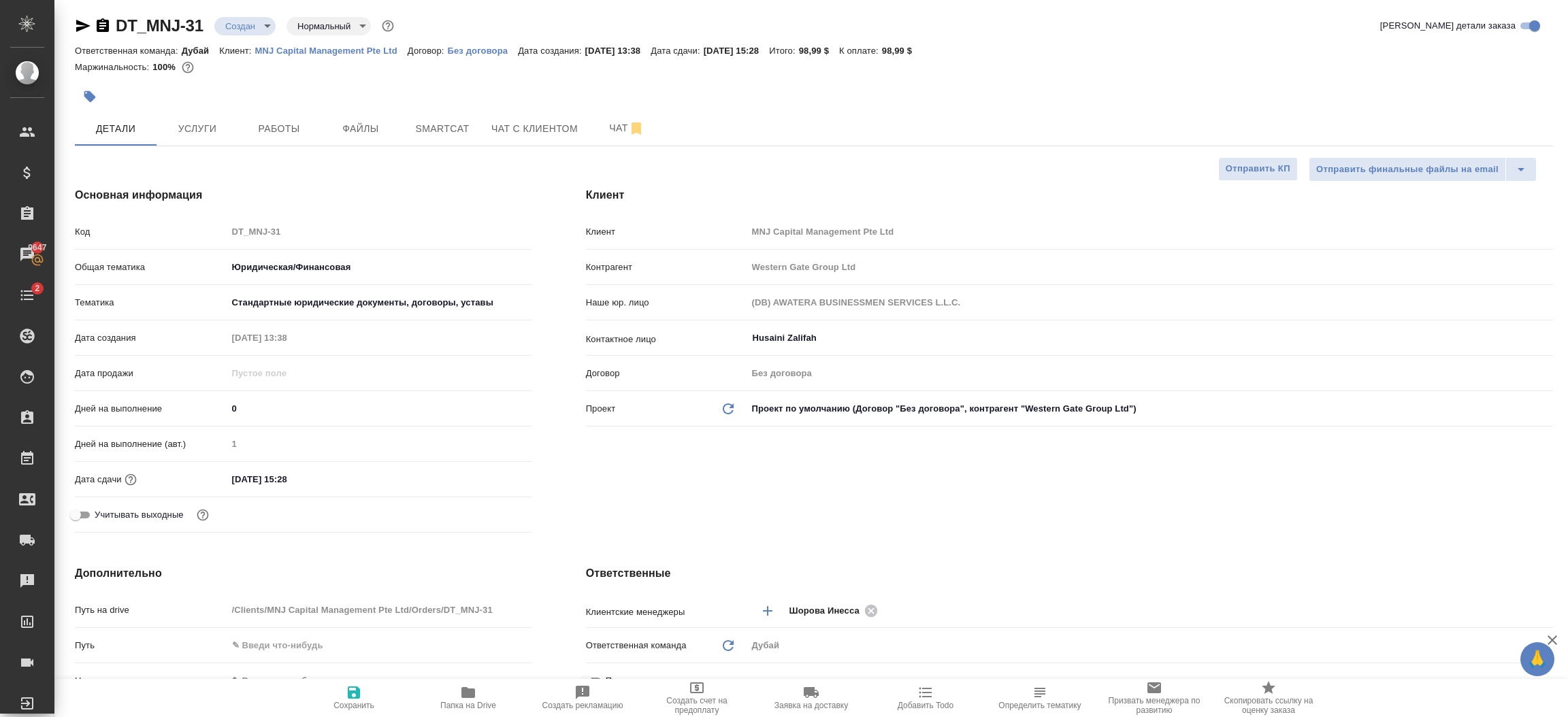
type textarea "x"
click at [552, 504] on div "Основная информация Код DT_MNJ-31 Общая тематика Юридическая/Финансовая yr-fn Т…" at bounding box center [303, 362] width 511 height 405
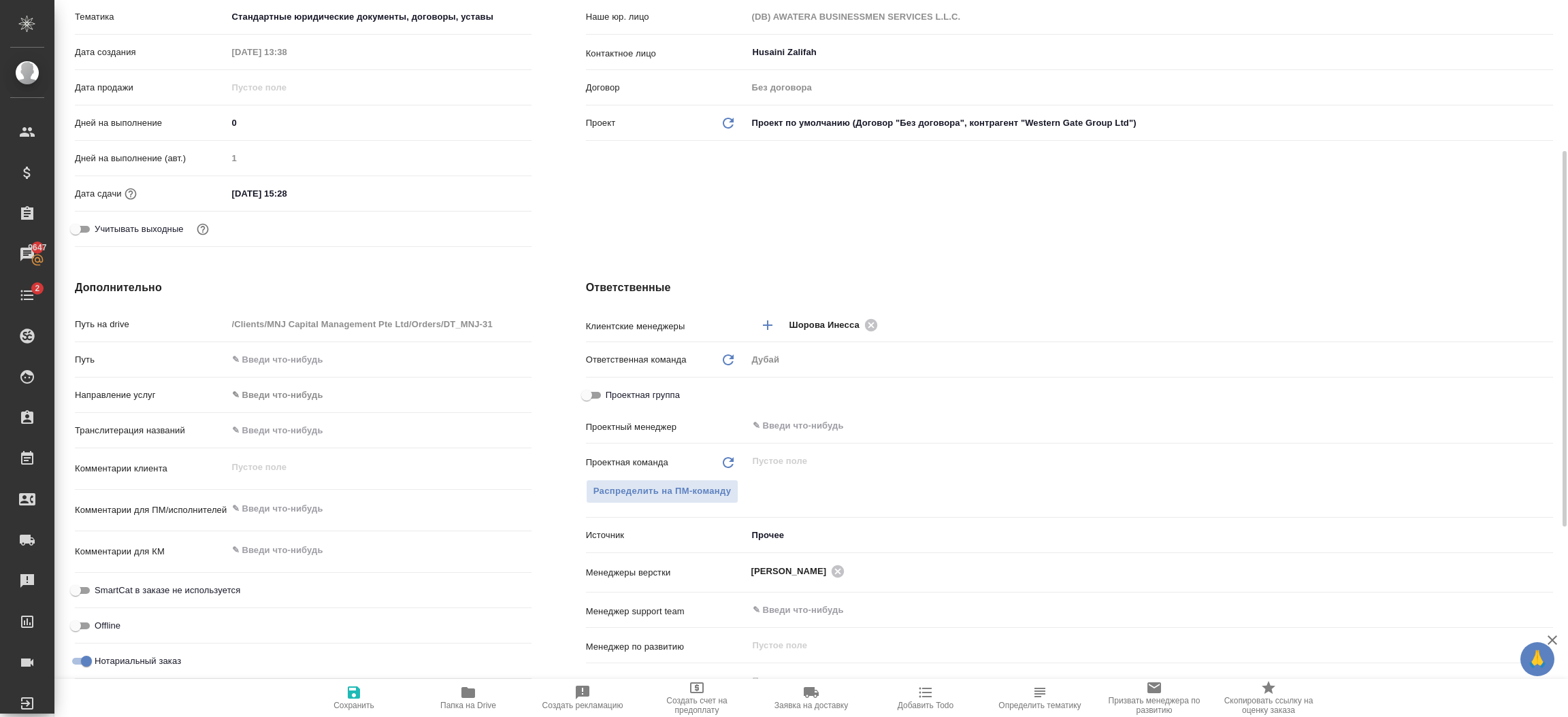
scroll to position [351, 0]
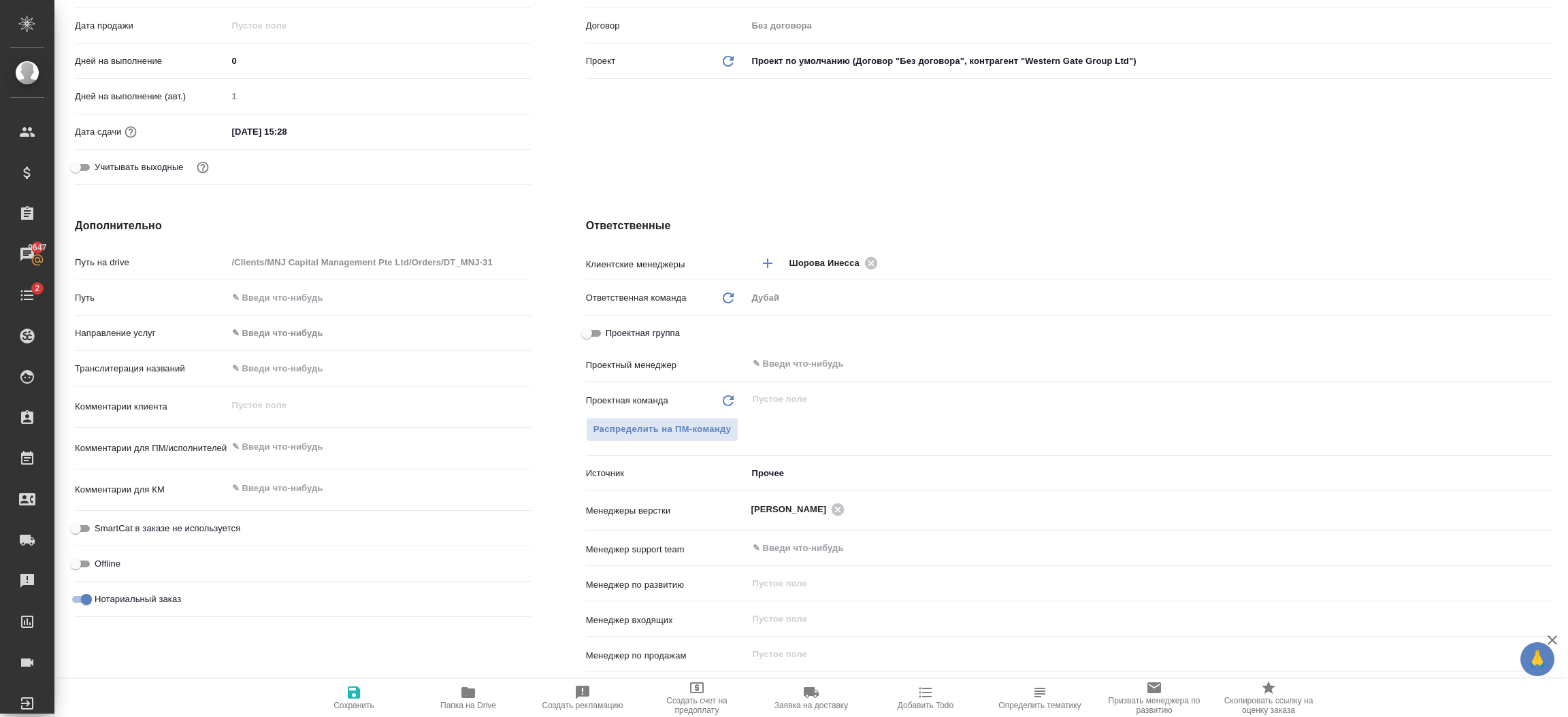
type textarea "x"
click at [267, 448] on textarea at bounding box center [379, 447] width 304 height 23
paste textarea "Hi Inessa What are the opening hours of the office? Attached is 1 more doc to t…"
type textarea "Hi Inessa What are the opening hours of the office? Attached is 1 more doc to t…"
type textarea "x"
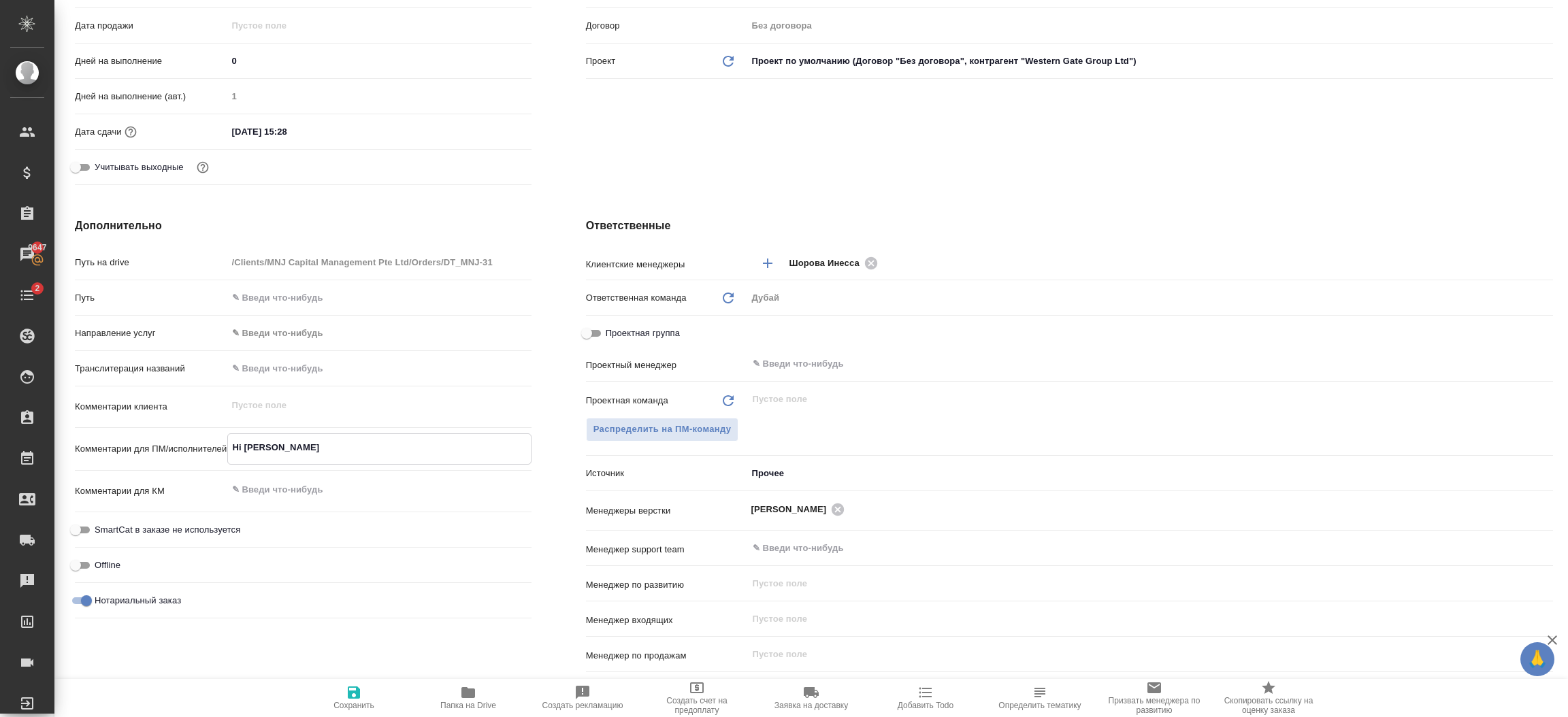
type textarea "x"
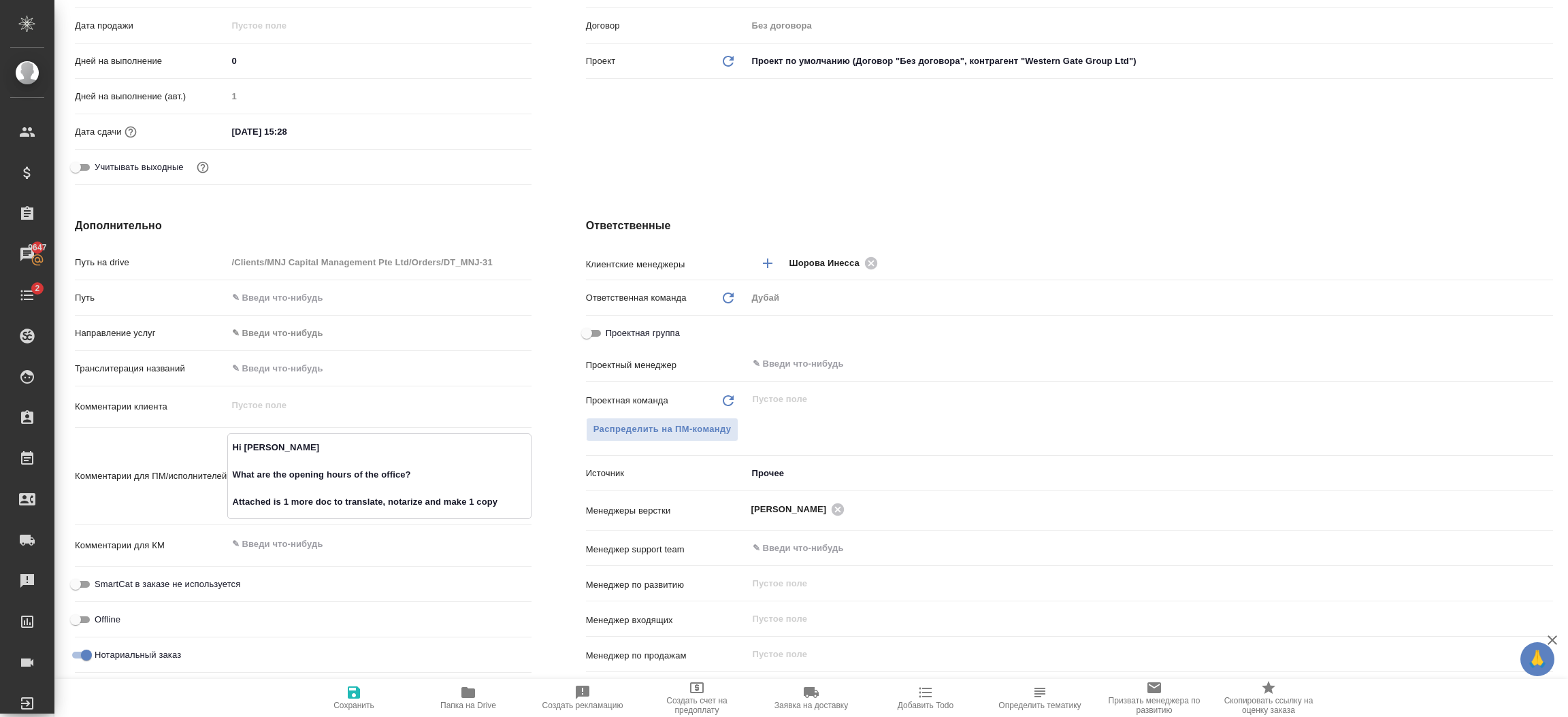
drag, startPoint x: 443, startPoint y: 476, endPoint x: 210, endPoint y: 422, distance: 239.2
click at [210, 422] on div "Путь на drive /Clients/MNJ Capital Management Pte Ltd/Orders/DT_MNJ-31 Путь Нап…" at bounding box center [303, 465] width 457 height 428
type textarea "Attached is 1 more doc to translate, notarize and make 1 copy"
type textarea "x"
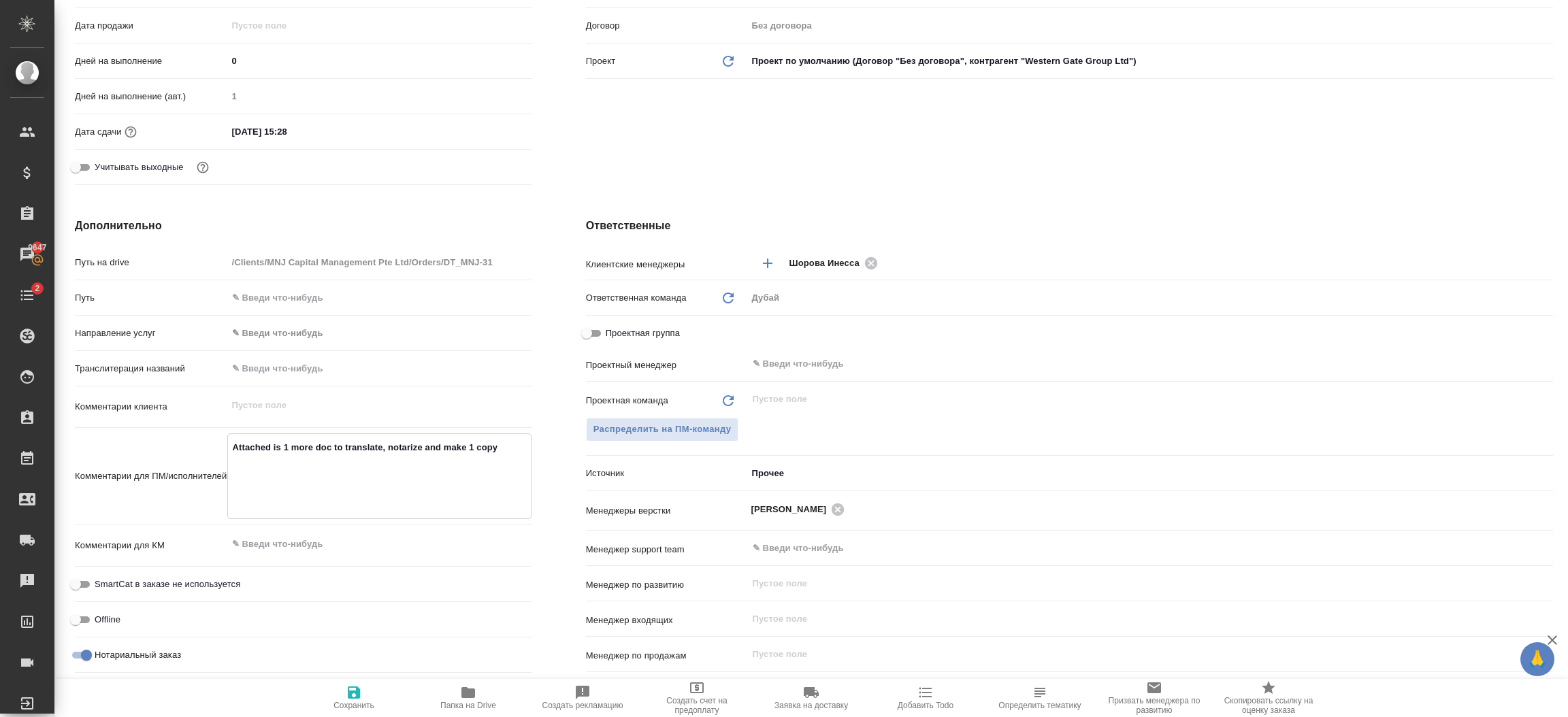
type textarea "x"
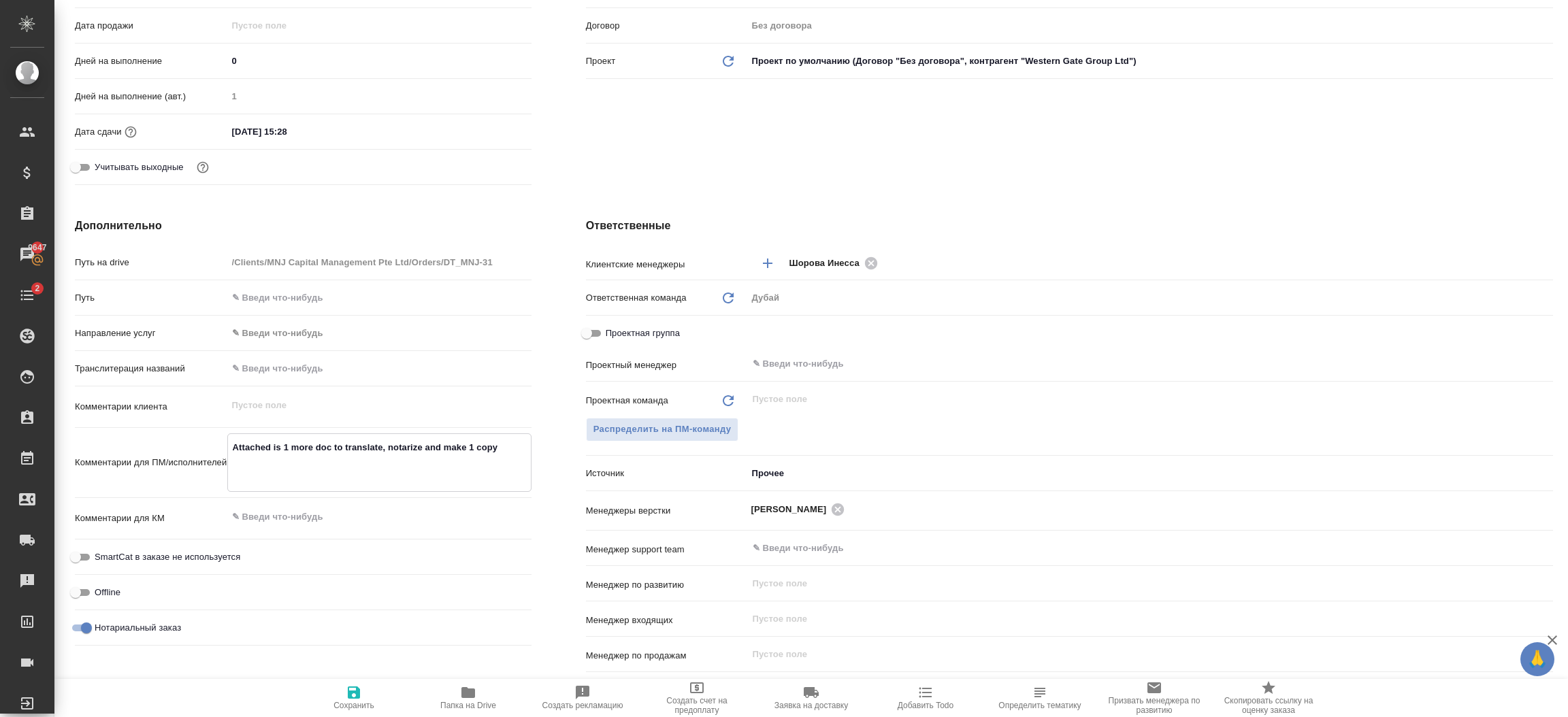
type textarea "x"
type textarea "Attached is 1 more doc to translate, notarize and make 1 copy"
type textarea "x"
type textarea "Attached is 1 more doc to translate, notarize and make 1 copy"
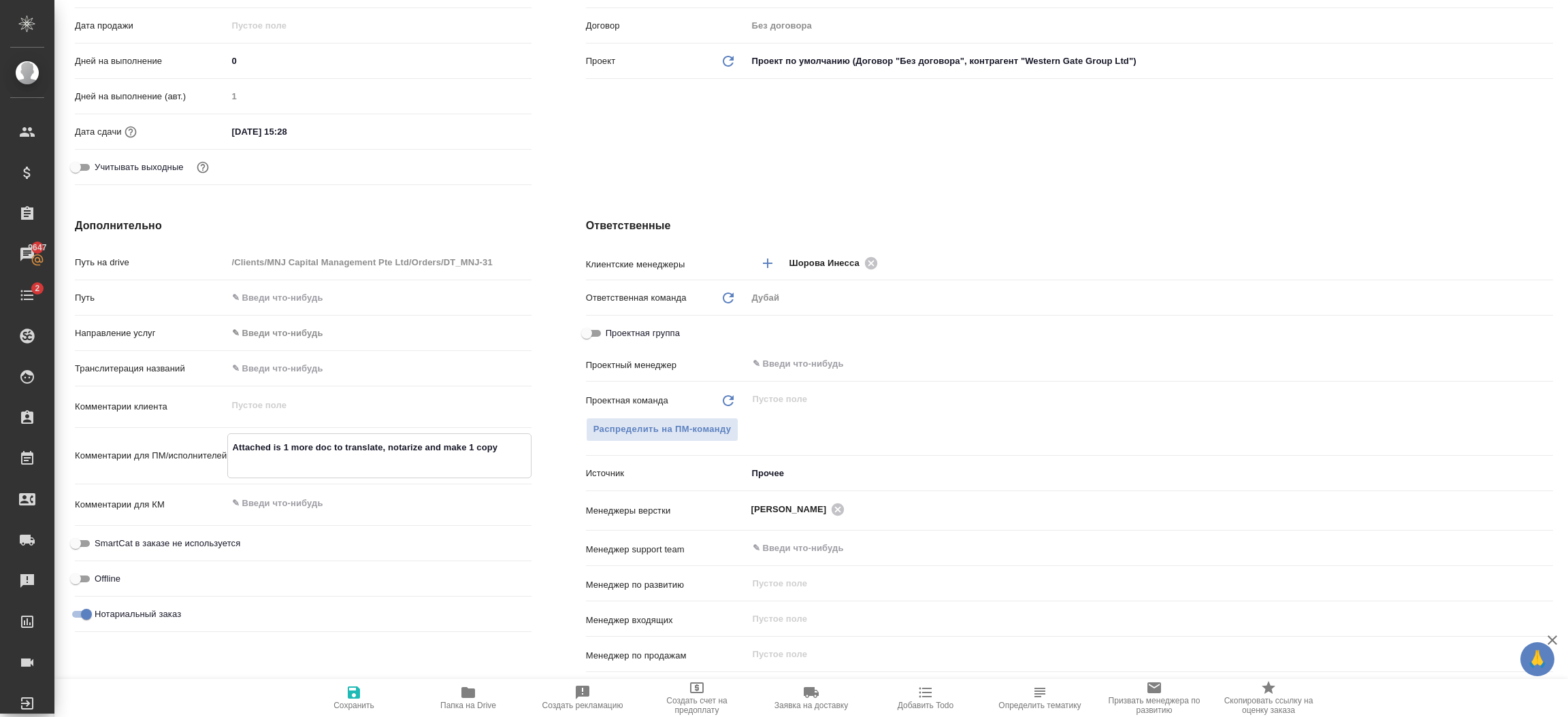
type textarea "x"
type textarea "Attached is 1 more doc to translate, notarize and make 1 copy"
type textarea "x"
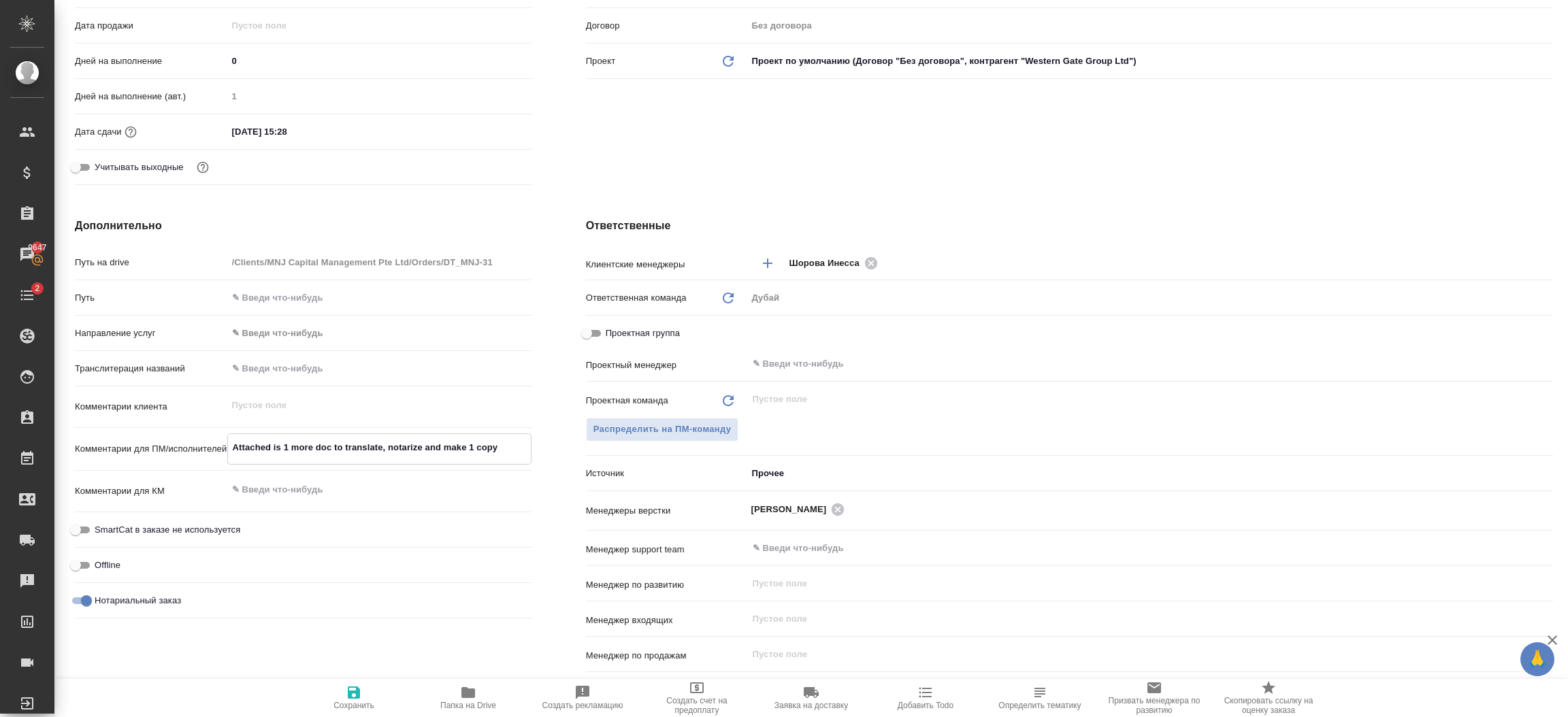
click at [352, 686] on icon "button" at bounding box center [354, 692] width 17 height 17
type textarea "x"
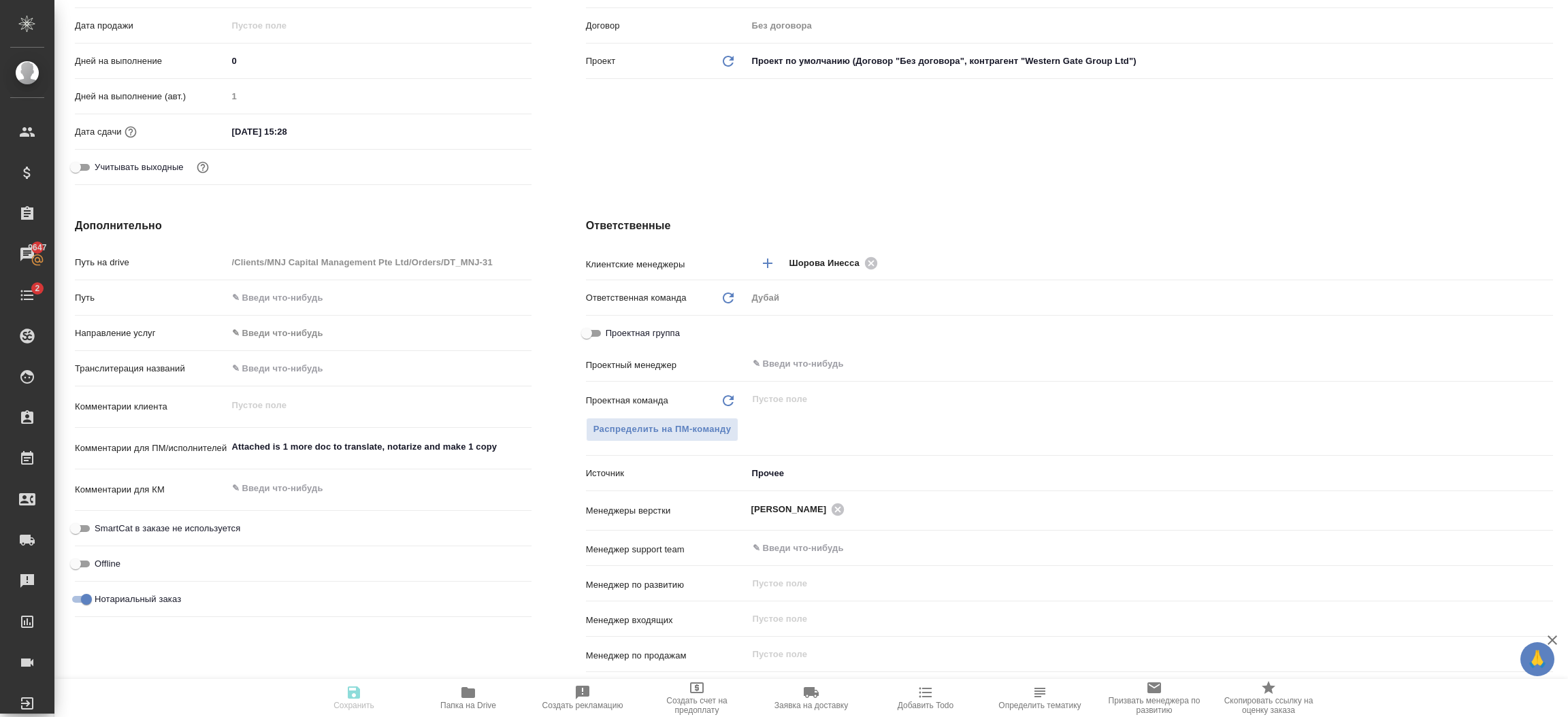
type textarea "x"
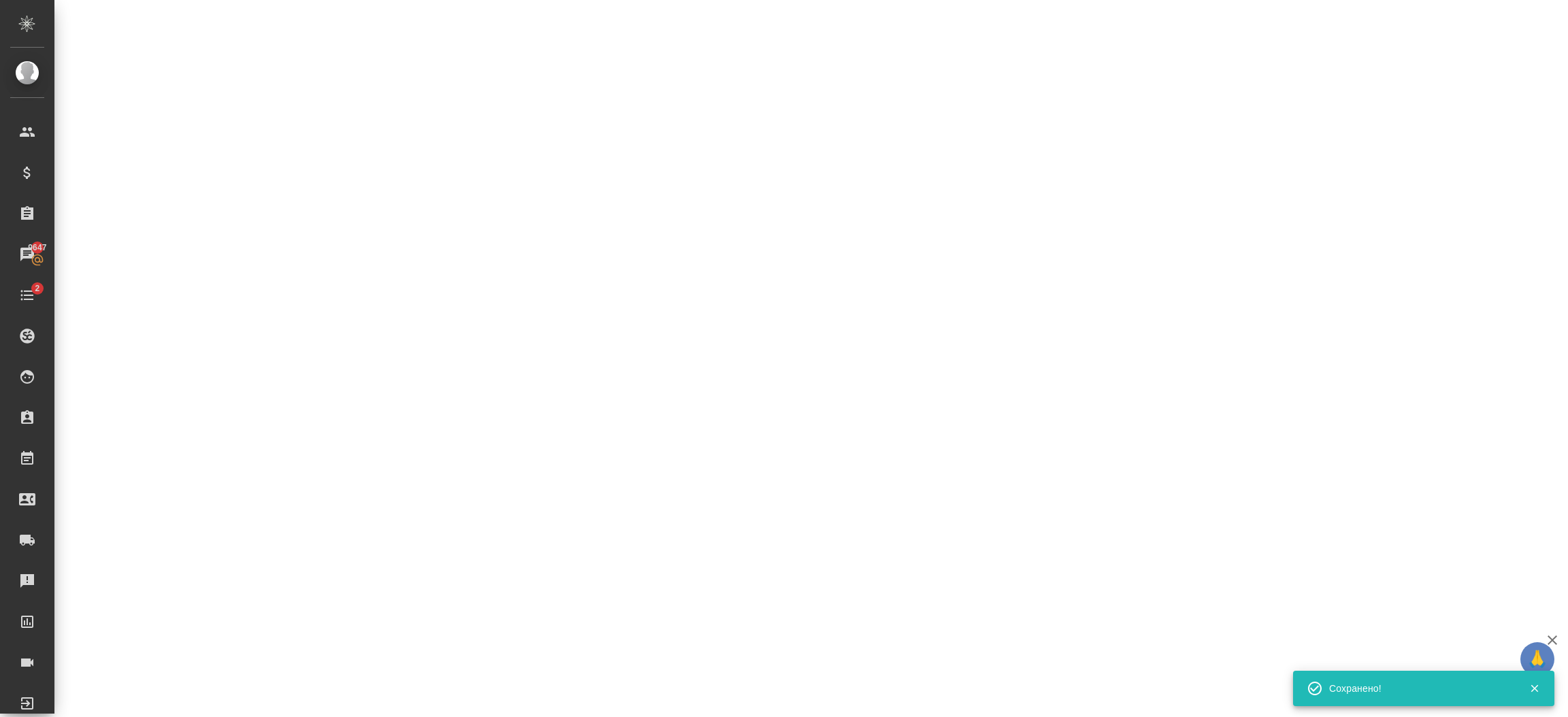
select select "RU"
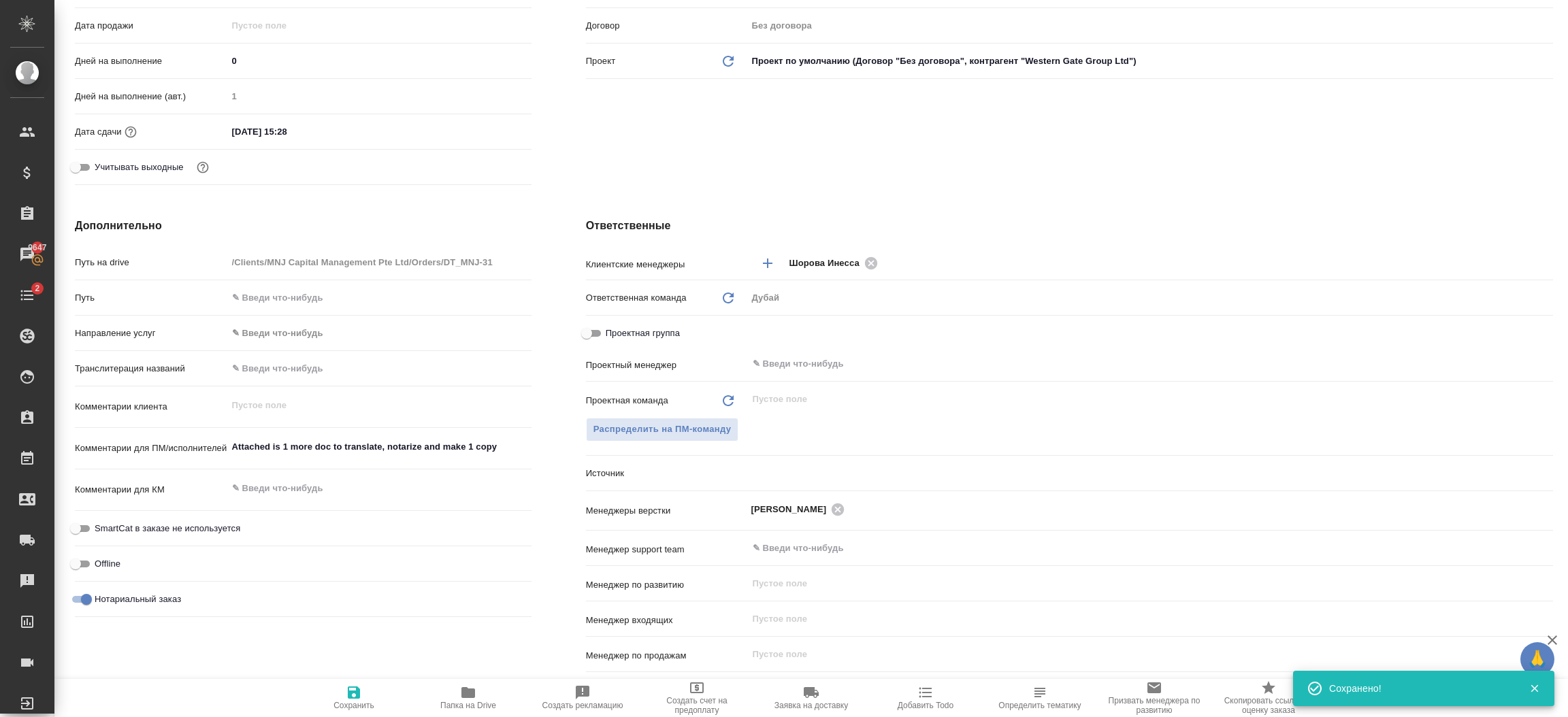
type textarea "x"
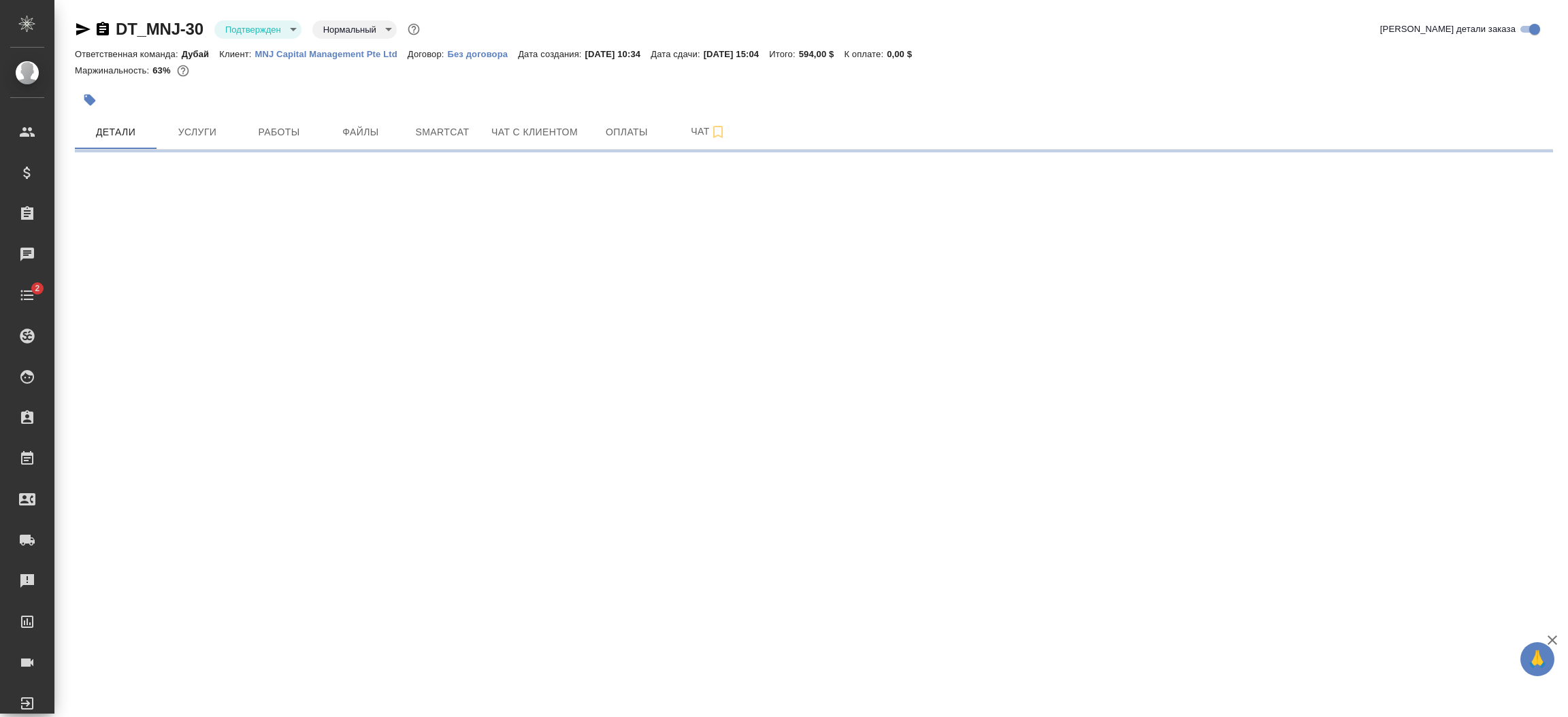
select select "RU"
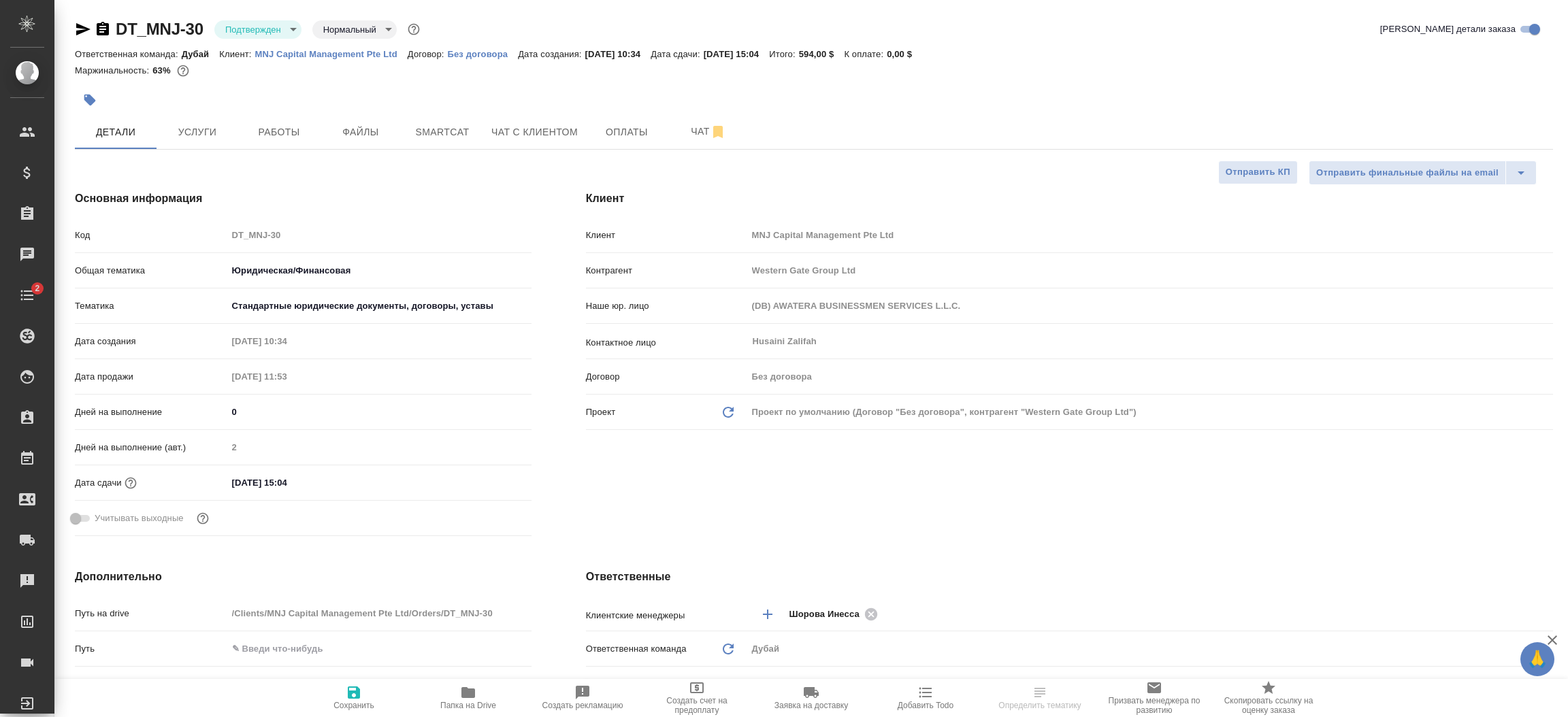
type textarea "x"
type input "[PERSON_NAME]"
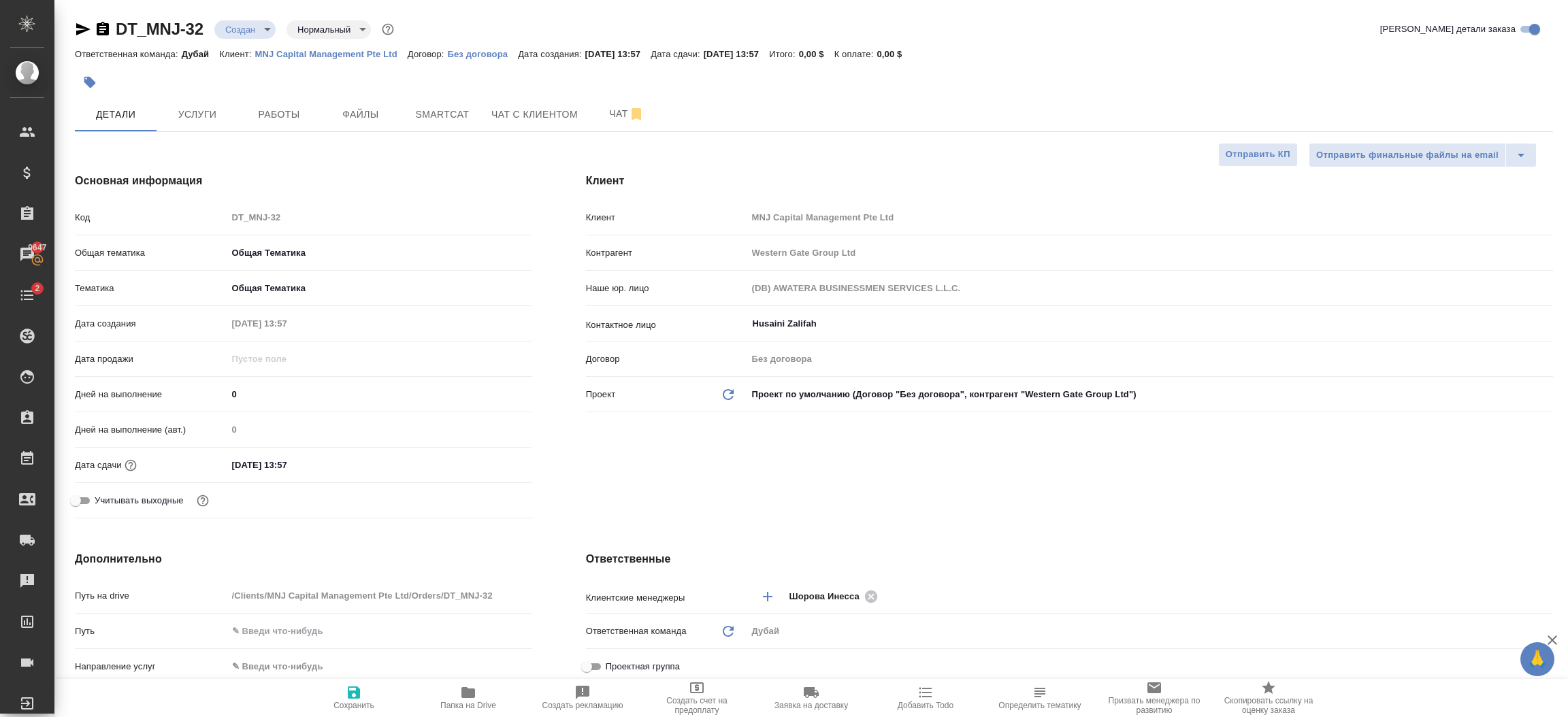
select select "RU"
click at [1567, 82] on div at bounding box center [1562, 358] width 10 height 718
